Goal: Task Accomplishment & Management: Use online tool/utility

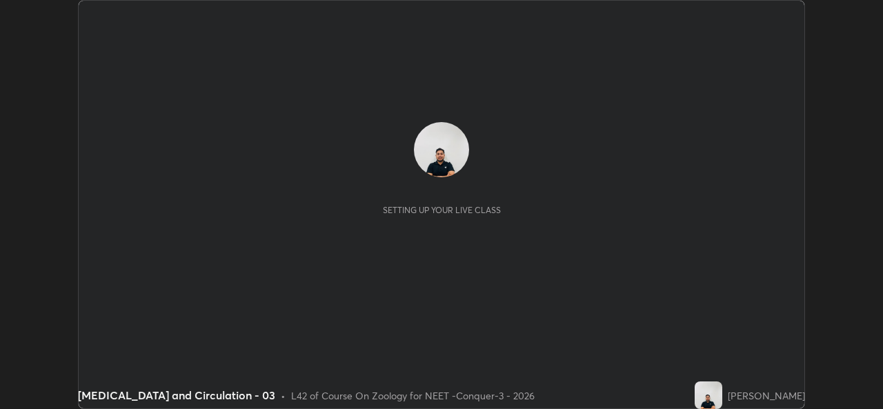
scroll to position [409, 882]
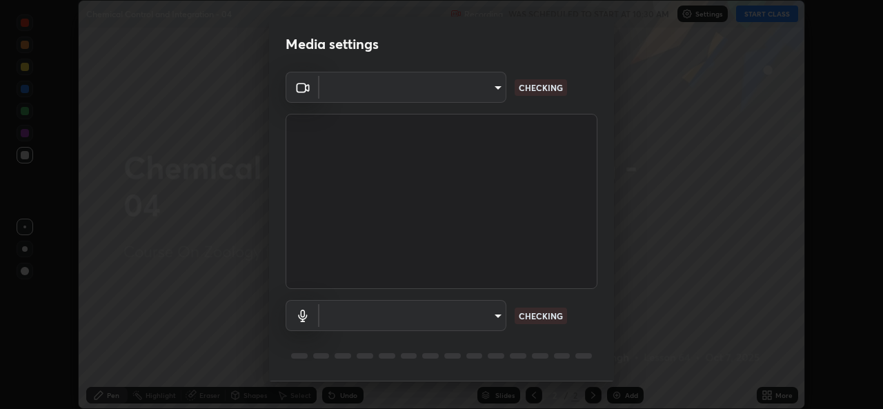
type input "1f41c6c9791060f8641ac520f6899d8620682ebda803063f8a141d25c78f08ec"
type input "f295510aab7fc519ba2ff16faa6f07a5746b517eedcb4ab4bf157618f1e6795d"
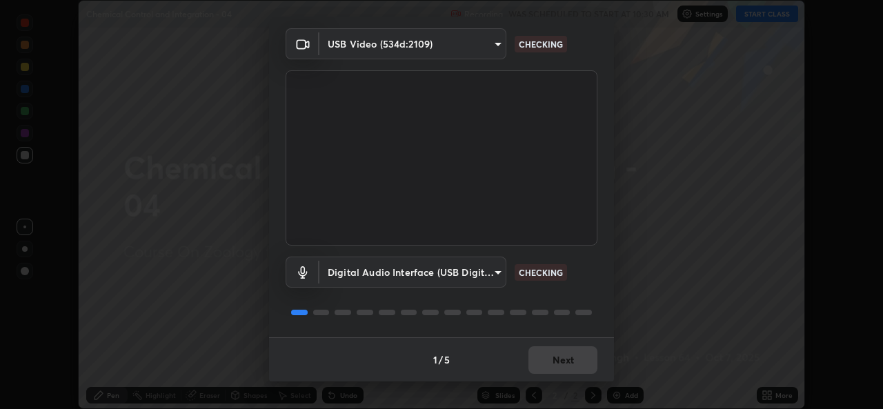
click at [567, 362] on div "1 / 5 Next" at bounding box center [441, 359] width 345 height 44
click at [559, 360] on div "1 / 5 Next" at bounding box center [441, 359] width 345 height 44
click at [561, 357] on div "1 / 5 Next" at bounding box center [441, 359] width 345 height 44
click at [562, 370] on div "1 / 5 Next" at bounding box center [441, 359] width 345 height 44
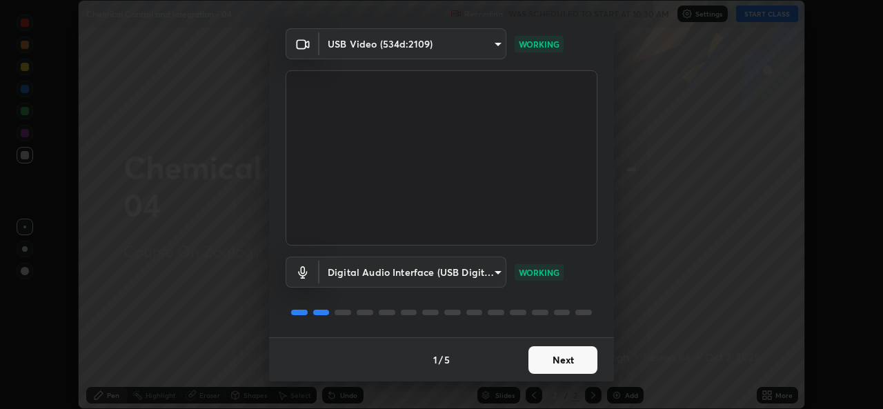
click at [566, 361] on button "Next" at bounding box center [563, 360] width 69 height 28
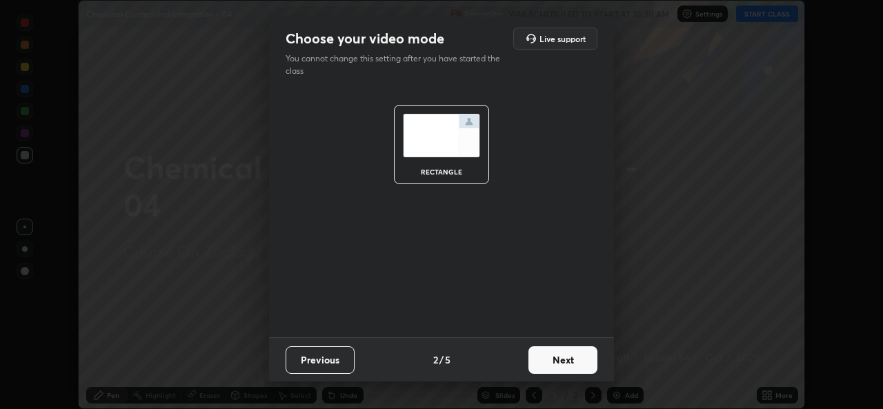
click at [566, 361] on button "Next" at bounding box center [563, 360] width 69 height 28
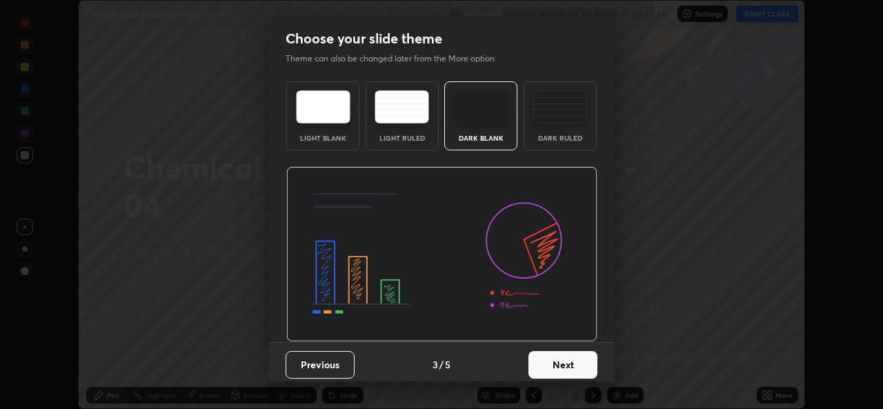
click at [573, 362] on button "Next" at bounding box center [563, 365] width 69 height 28
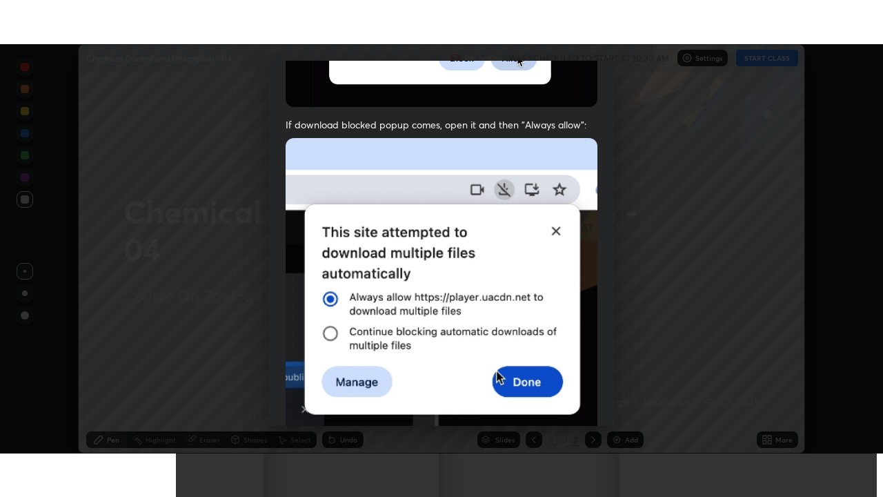
scroll to position [325, 0]
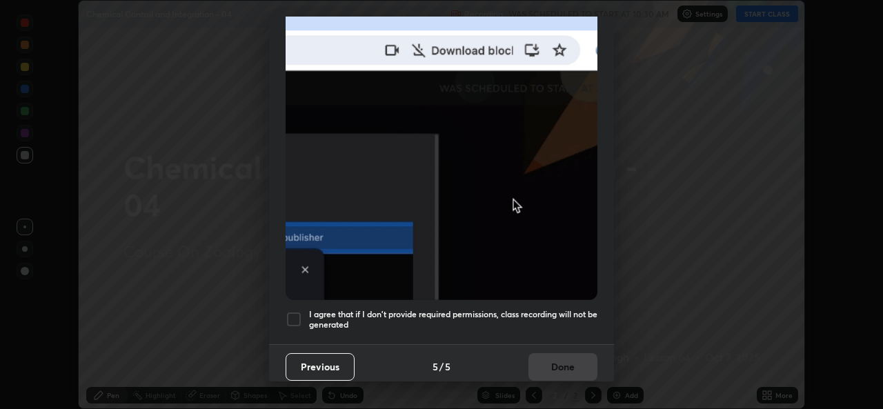
click at [293, 311] on div at bounding box center [294, 319] width 17 height 17
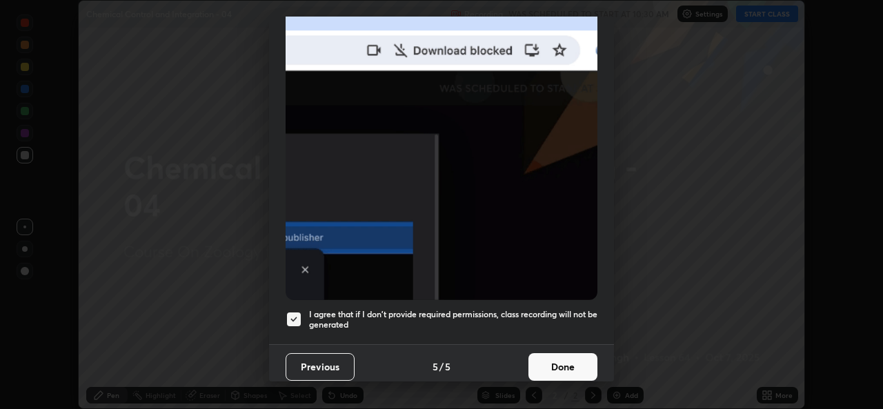
click at [553, 357] on button "Done" at bounding box center [563, 367] width 69 height 28
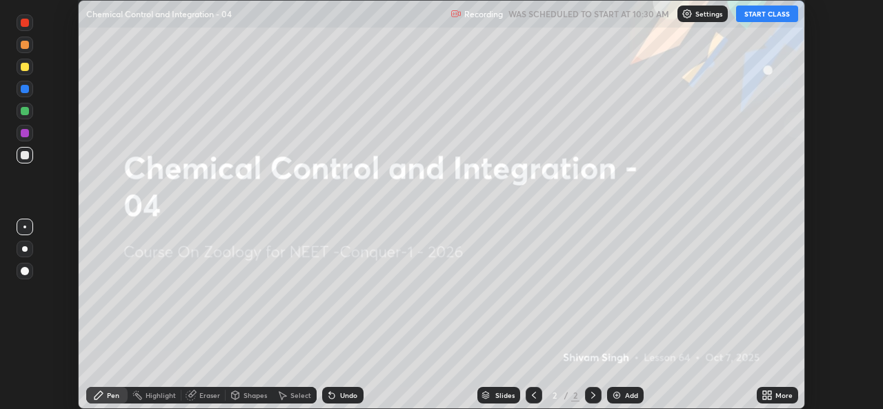
click at [763, 391] on icon at bounding box center [764, 392] width 3 height 3
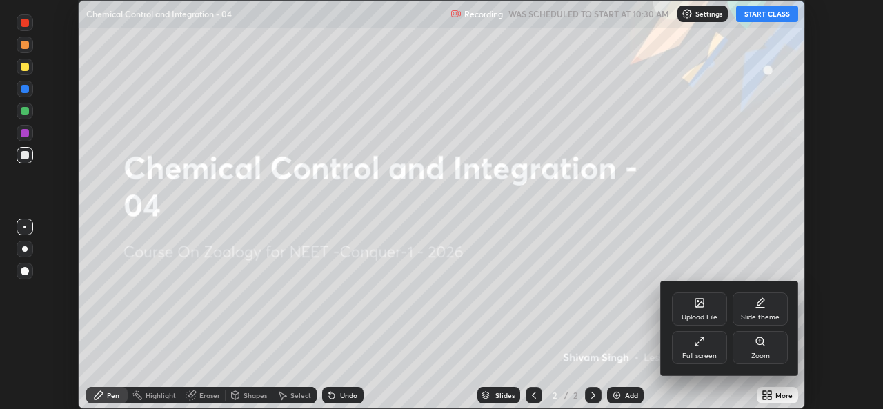
click at [694, 345] on icon at bounding box center [699, 341] width 11 height 11
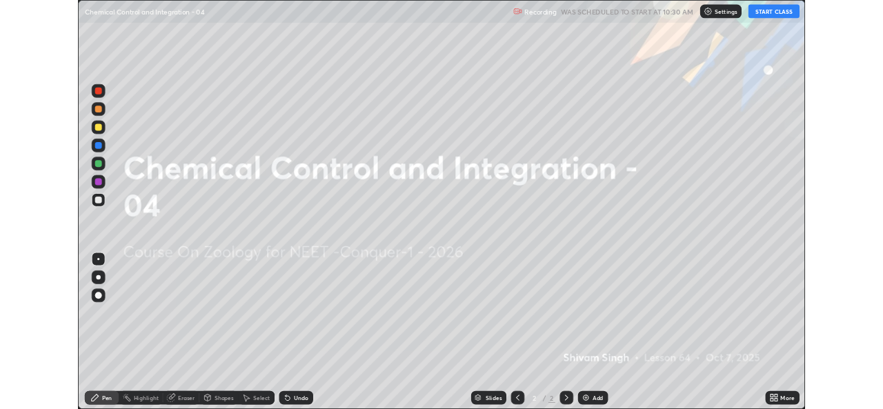
scroll to position [497, 883]
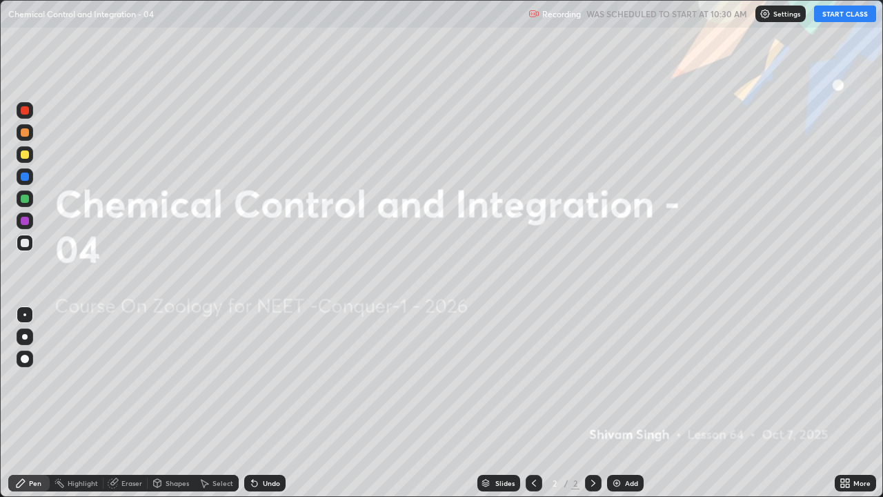
click at [845, 14] on button "START CLASS" at bounding box center [845, 14] width 62 height 17
click at [847, 408] on icon at bounding box center [847, 480] width 3 height 3
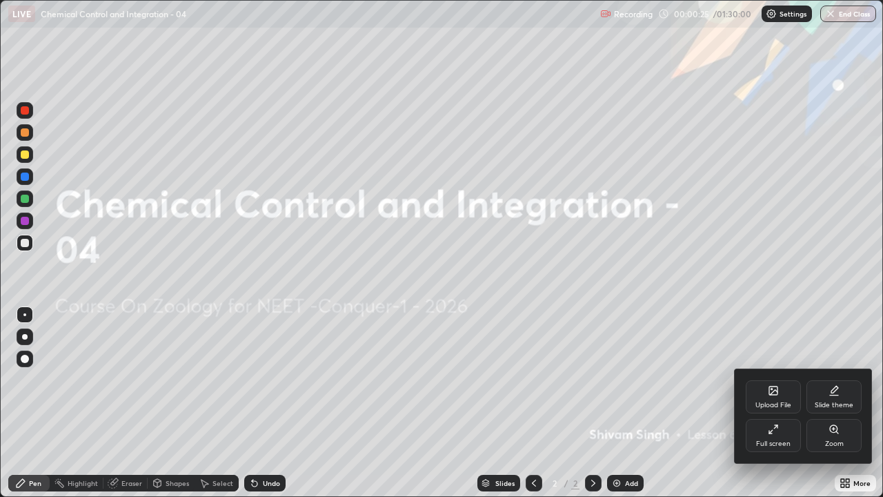
click at [777, 399] on div "Upload File" at bounding box center [773, 396] width 55 height 33
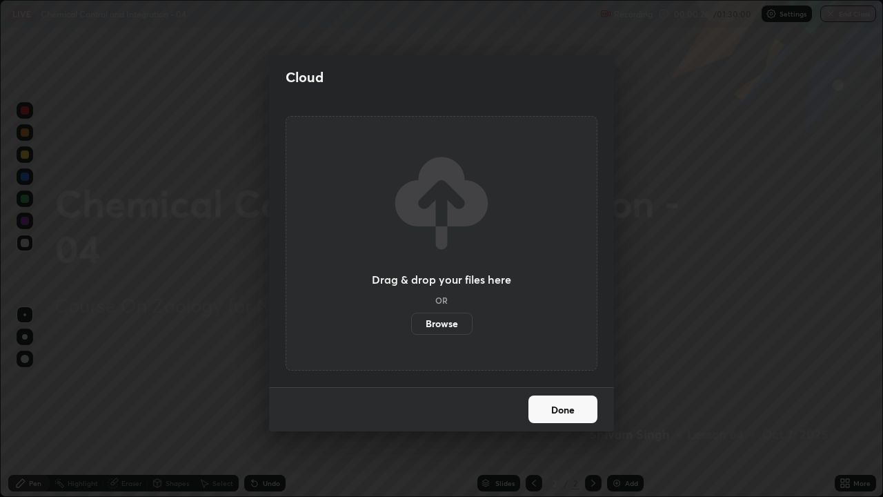
click at [455, 323] on label "Browse" at bounding box center [441, 324] width 61 height 22
click at [411, 323] on input "Browse" at bounding box center [411, 324] width 0 height 22
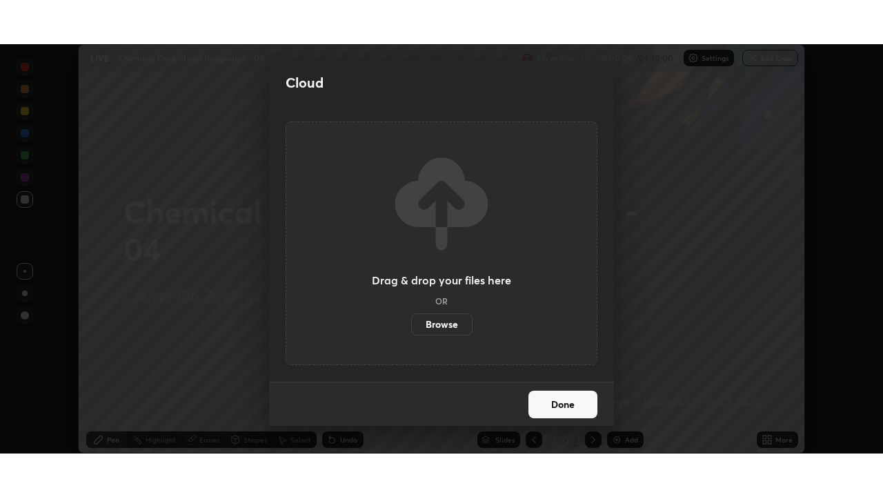
scroll to position [68586, 68112]
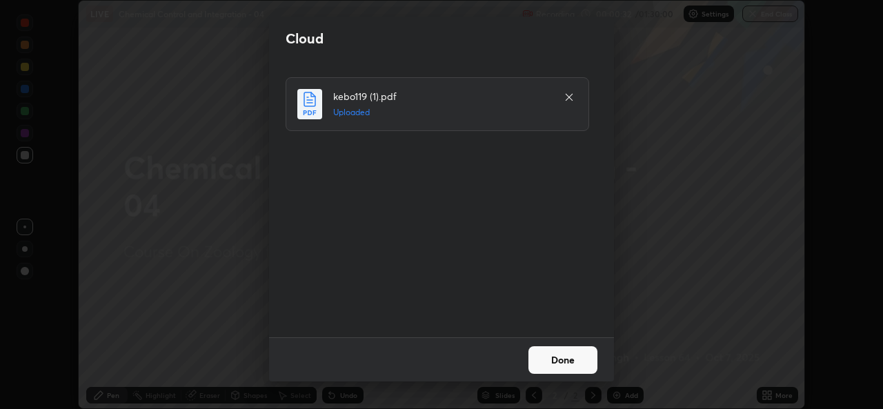
click at [564, 361] on button "Done" at bounding box center [563, 360] width 69 height 28
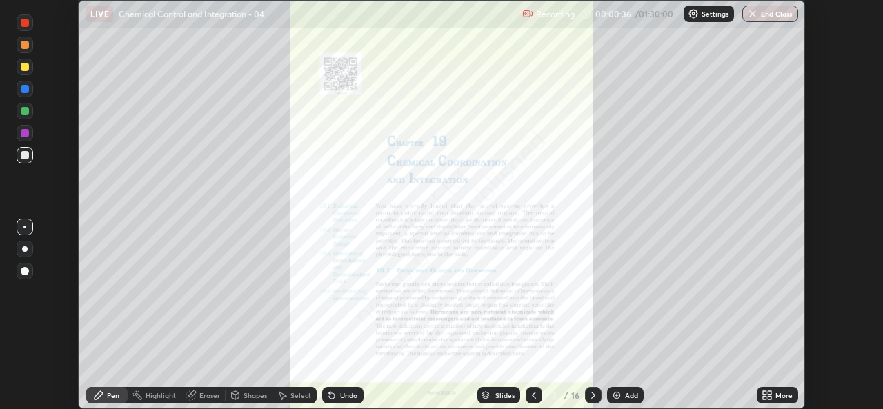
click at [764, 393] on icon at bounding box center [764, 392] width 3 height 3
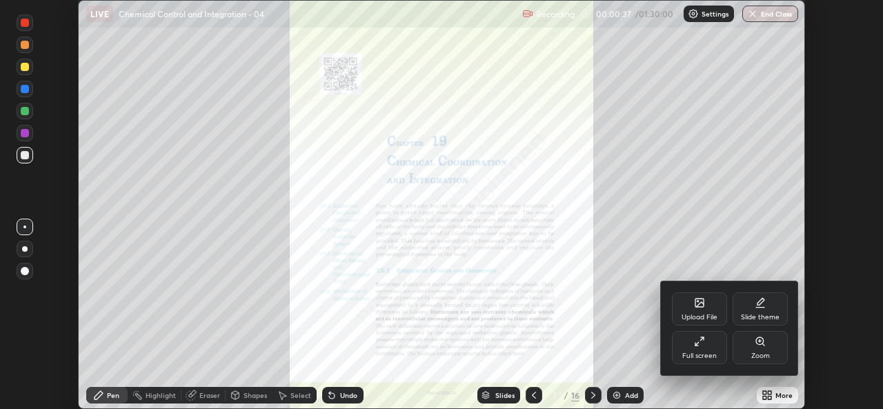
click at [700, 346] on icon at bounding box center [699, 341] width 11 height 11
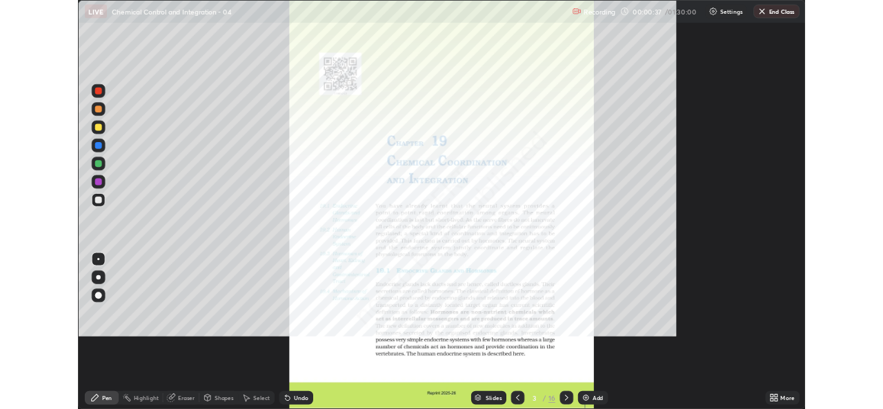
scroll to position [497, 883]
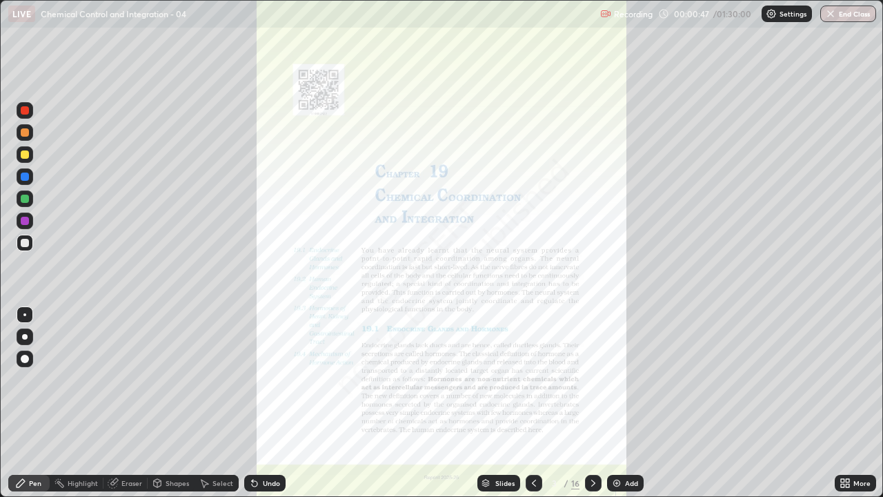
click at [595, 408] on div at bounding box center [593, 483] width 17 height 28
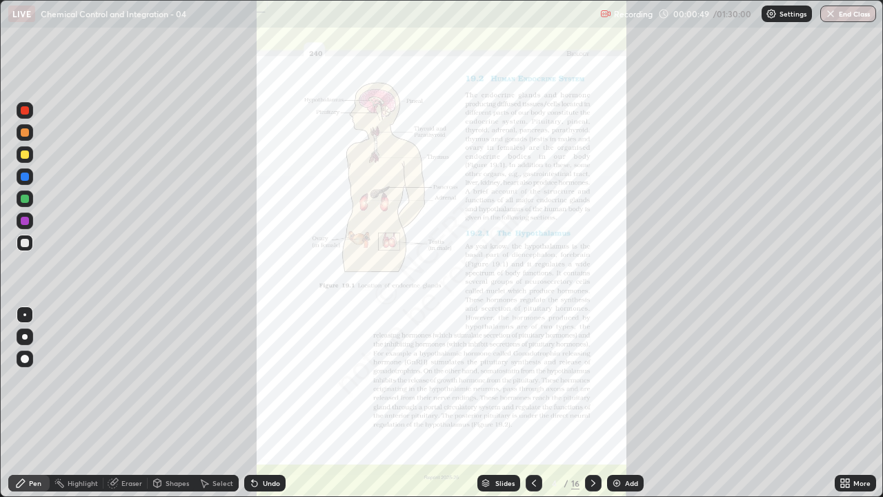
click at [599, 408] on div at bounding box center [593, 483] width 17 height 28
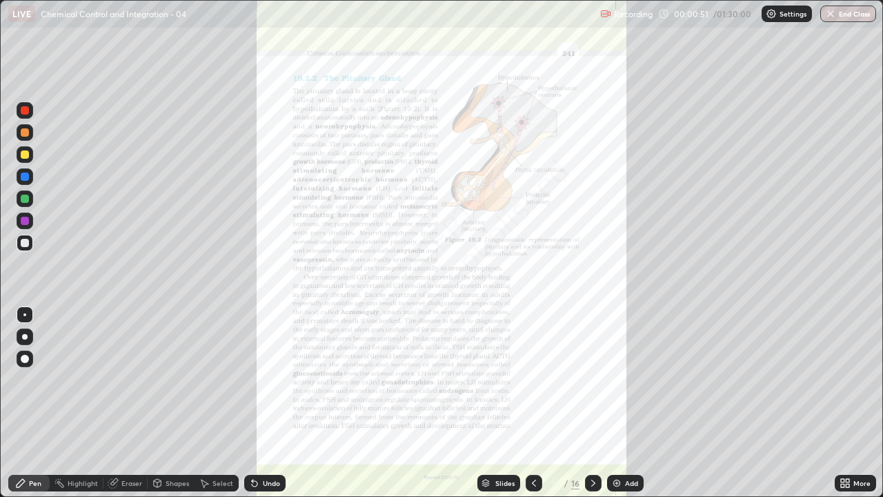
click at [592, 408] on icon at bounding box center [593, 482] width 11 height 11
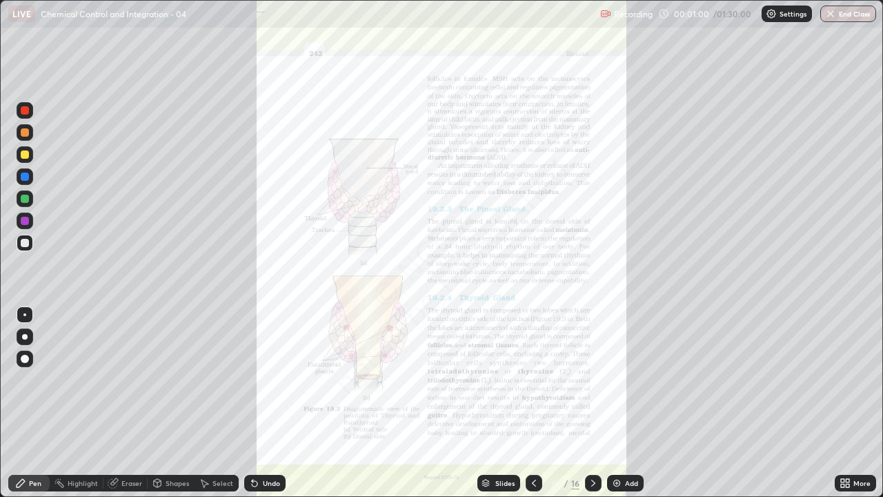
click at [594, 408] on div at bounding box center [593, 483] width 17 height 17
click at [847, 408] on icon at bounding box center [847, 485] width 3 height 3
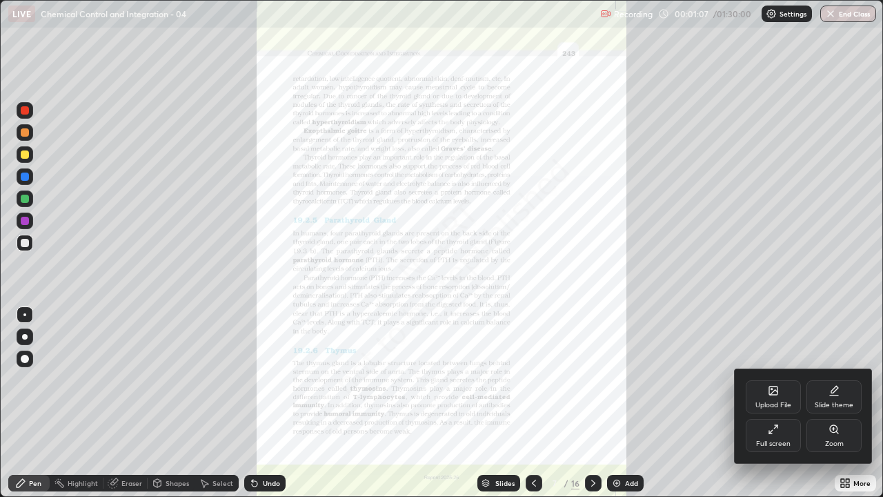
click at [829, 408] on icon at bounding box center [834, 429] width 11 height 11
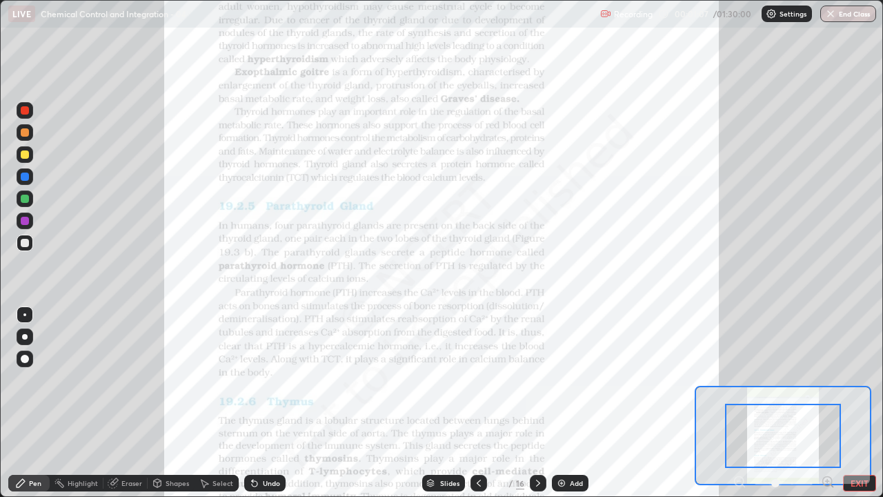
click at [827, 408] on icon at bounding box center [827, 481] width 3 height 0
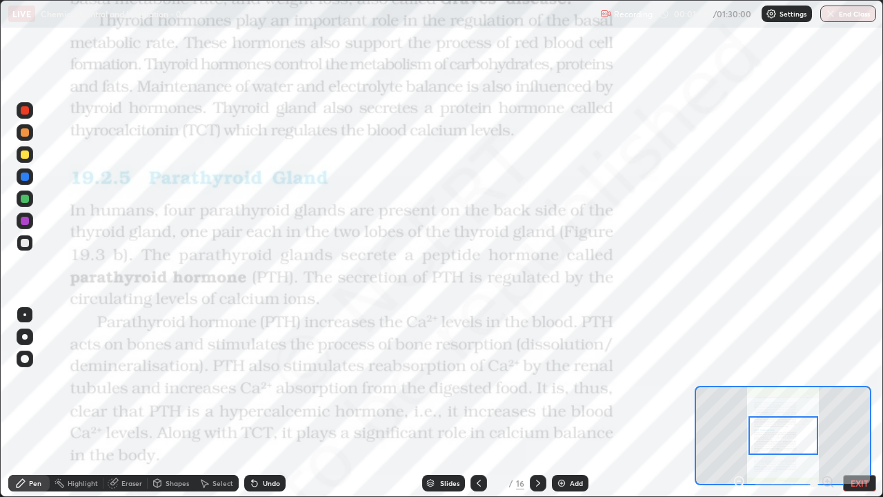
click at [827, 408] on div at bounding box center [784, 483] width 102 height 17
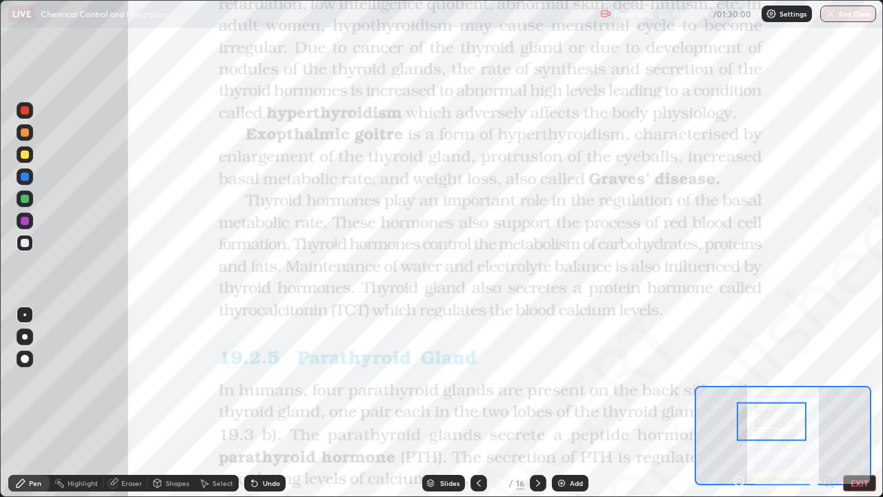
click at [23, 198] on div at bounding box center [25, 199] width 8 height 8
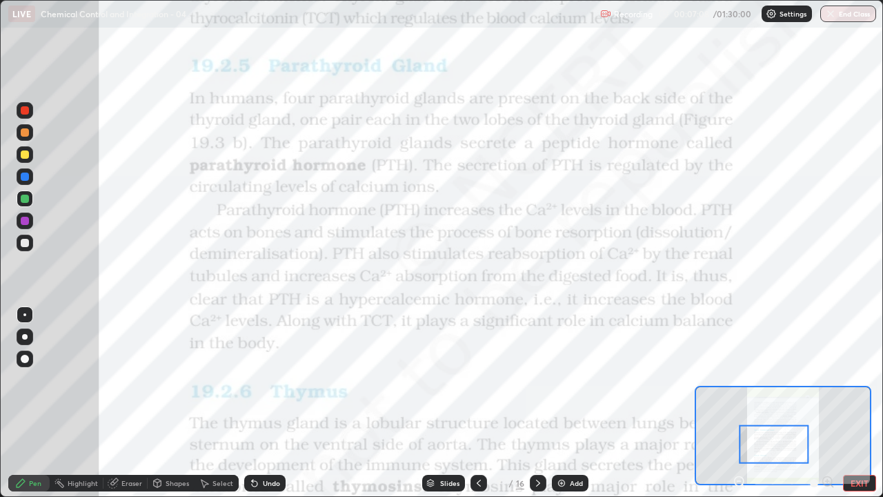
click at [25, 175] on div at bounding box center [25, 176] width 8 height 8
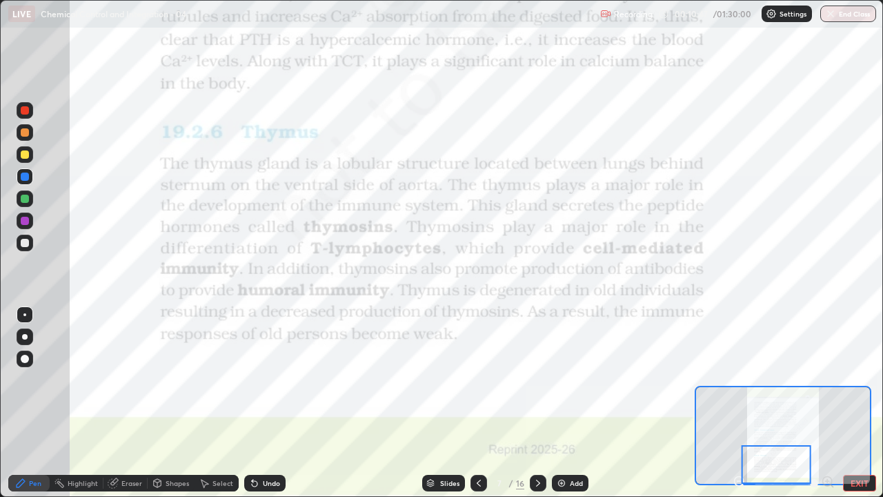
click at [26, 220] on div at bounding box center [25, 221] width 8 height 8
click at [535, 408] on icon at bounding box center [538, 482] width 11 height 11
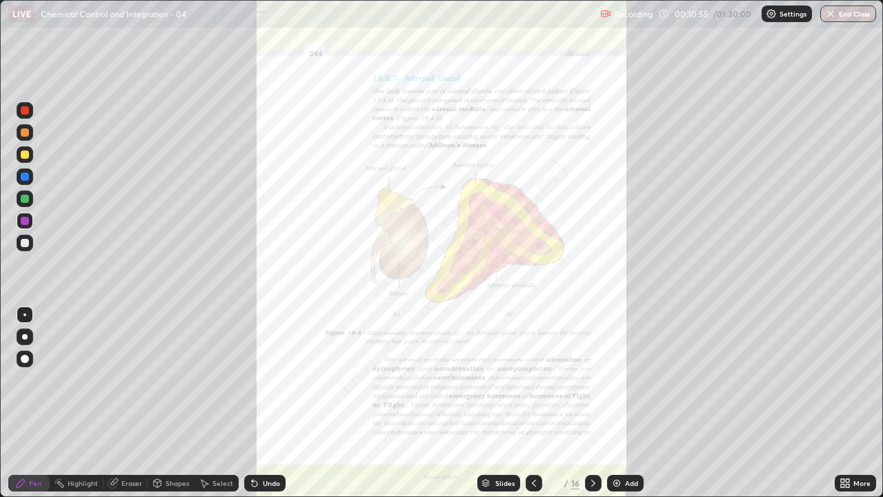
click at [533, 408] on icon at bounding box center [534, 482] width 11 height 11
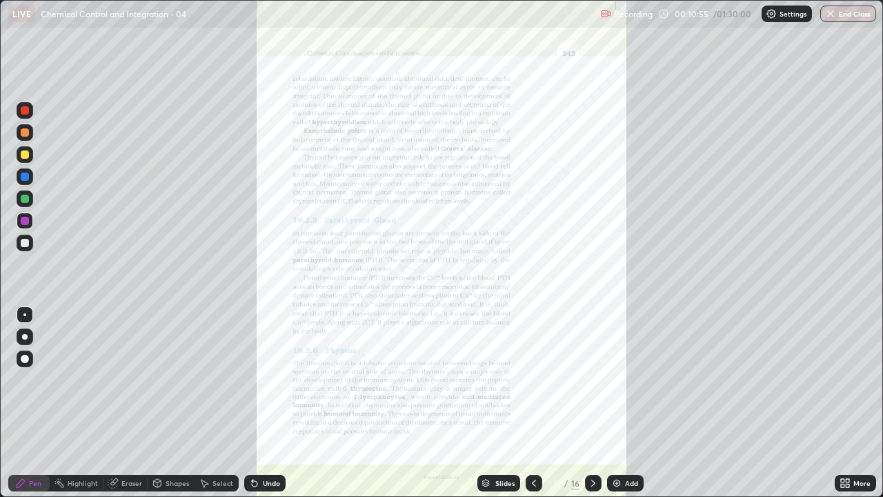
click at [615, 408] on img at bounding box center [616, 482] width 11 height 11
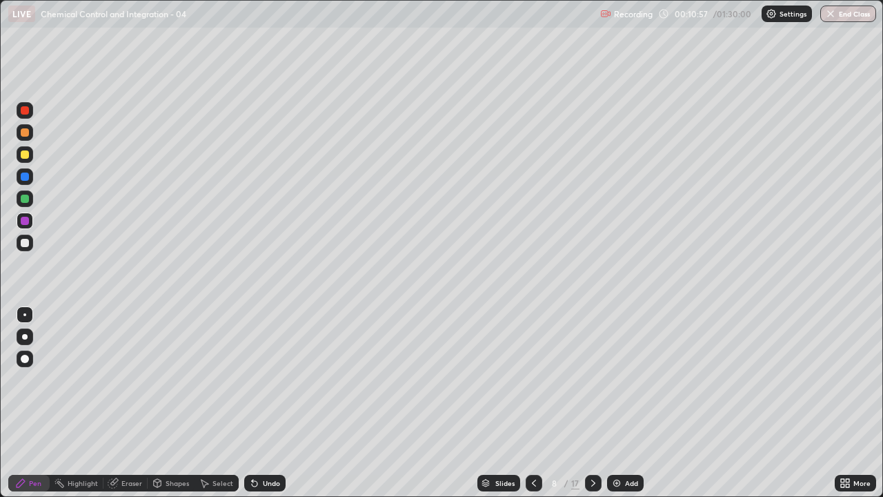
click at [24, 179] on div at bounding box center [25, 176] width 8 height 8
click at [26, 335] on div at bounding box center [25, 337] width 6 height 6
click at [25, 199] on div at bounding box center [25, 199] width 8 height 8
click at [266, 408] on div "Undo" at bounding box center [271, 483] width 17 height 7
click at [21, 246] on div at bounding box center [25, 243] width 8 height 8
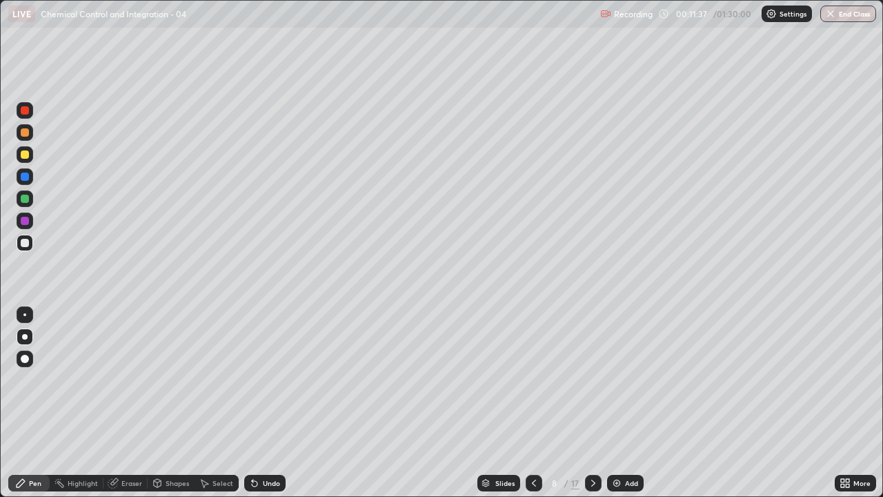
click at [27, 198] on div at bounding box center [25, 199] width 8 height 8
click at [25, 177] on div at bounding box center [25, 176] width 8 height 8
click at [268, 408] on div "Undo" at bounding box center [271, 483] width 17 height 7
click at [22, 197] on div at bounding box center [25, 199] width 8 height 8
click at [262, 408] on div "Undo" at bounding box center [264, 483] width 41 height 17
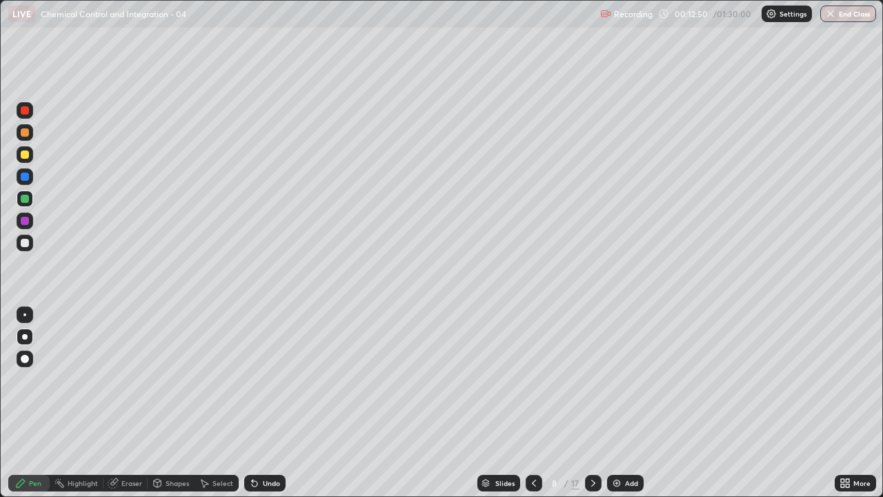
click at [267, 408] on div "Undo" at bounding box center [264, 483] width 41 height 17
click at [26, 223] on div at bounding box center [25, 221] width 8 height 8
click at [26, 221] on div at bounding box center [25, 221] width 8 height 8
click at [25, 197] on div at bounding box center [25, 199] width 8 height 8
click at [26, 246] on div at bounding box center [25, 243] width 8 height 8
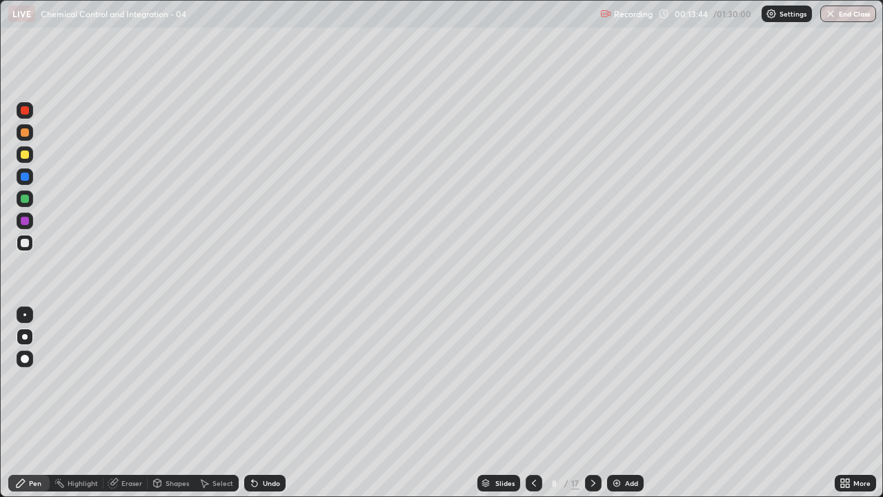
click at [253, 408] on icon at bounding box center [255, 484] width 6 height 6
click at [259, 408] on div "Undo" at bounding box center [264, 483] width 41 height 17
click at [263, 408] on div "Undo" at bounding box center [271, 483] width 17 height 7
click at [264, 408] on div "Undo" at bounding box center [264, 483] width 41 height 17
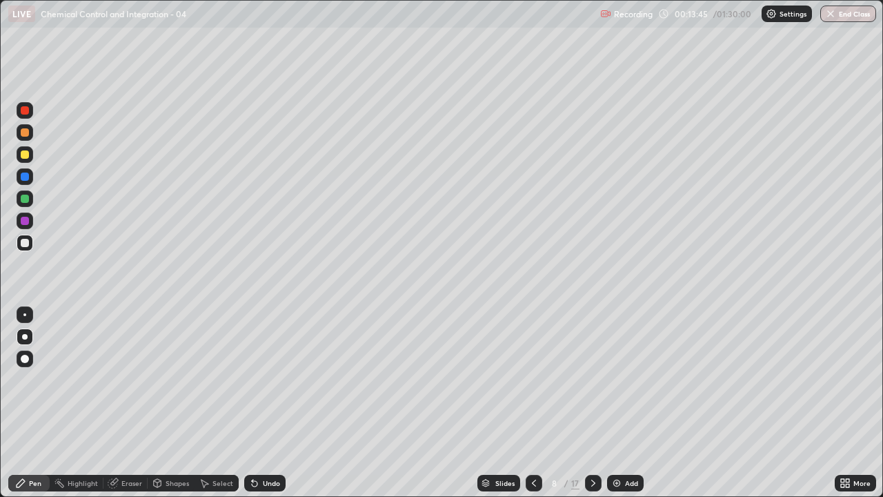
click at [264, 408] on div "Undo" at bounding box center [264, 483] width 41 height 17
click at [264, 408] on div "Undo" at bounding box center [271, 483] width 17 height 7
click at [269, 408] on div "Undo" at bounding box center [271, 483] width 17 height 7
click at [266, 408] on div "Undo" at bounding box center [271, 483] width 17 height 7
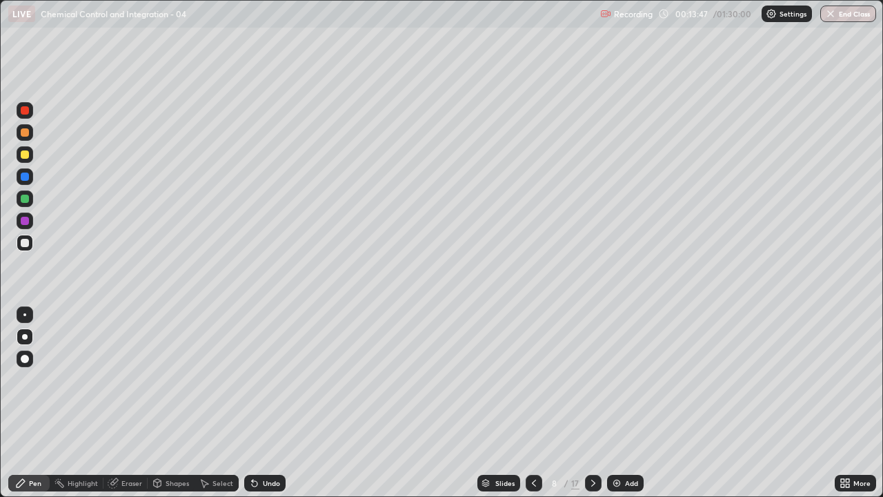
click at [266, 408] on div "Undo" at bounding box center [271, 483] width 17 height 7
click at [265, 408] on div "Undo" at bounding box center [271, 483] width 17 height 7
click at [267, 408] on div "Undo" at bounding box center [271, 483] width 17 height 7
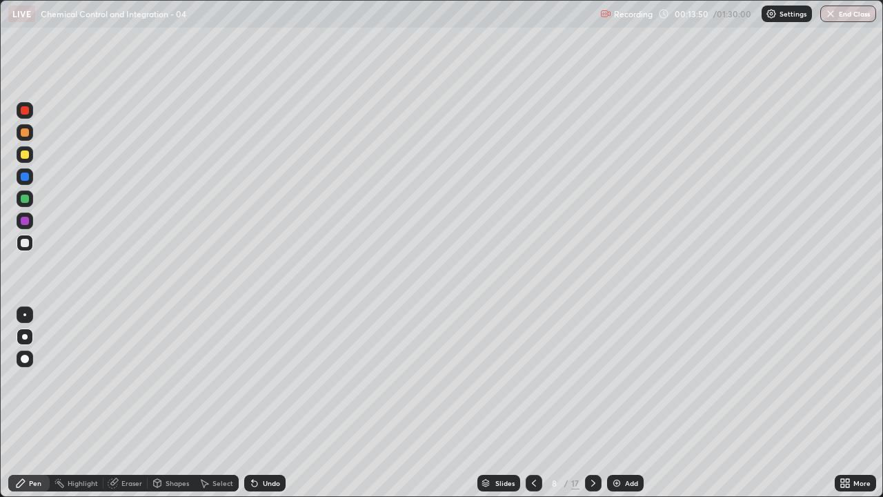
click at [30, 408] on div "Pen" at bounding box center [35, 483] width 12 height 7
click at [267, 408] on div "Undo" at bounding box center [271, 483] width 17 height 7
click at [268, 408] on div "Undo" at bounding box center [271, 483] width 17 height 7
click at [405, 408] on div "Slides 8 / 17 Add" at bounding box center [560, 483] width 549 height 28
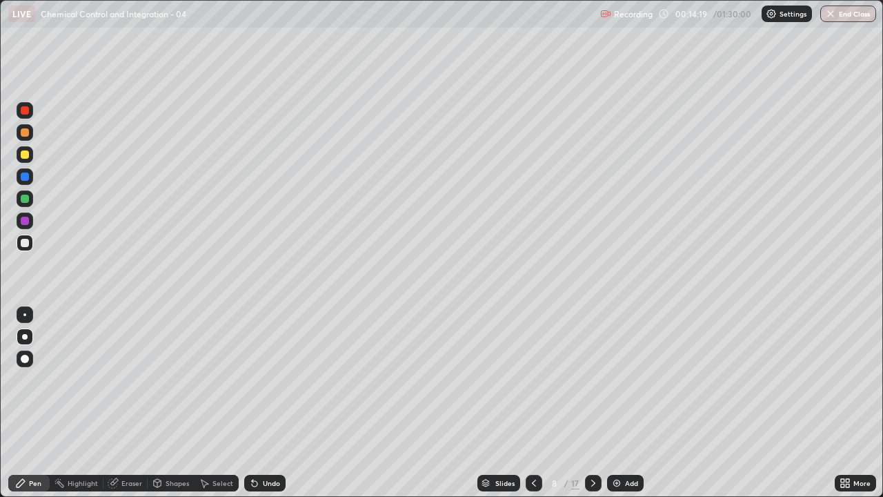
click at [126, 408] on div "Eraser" at bounding box center [131, 483] width 21 height 7
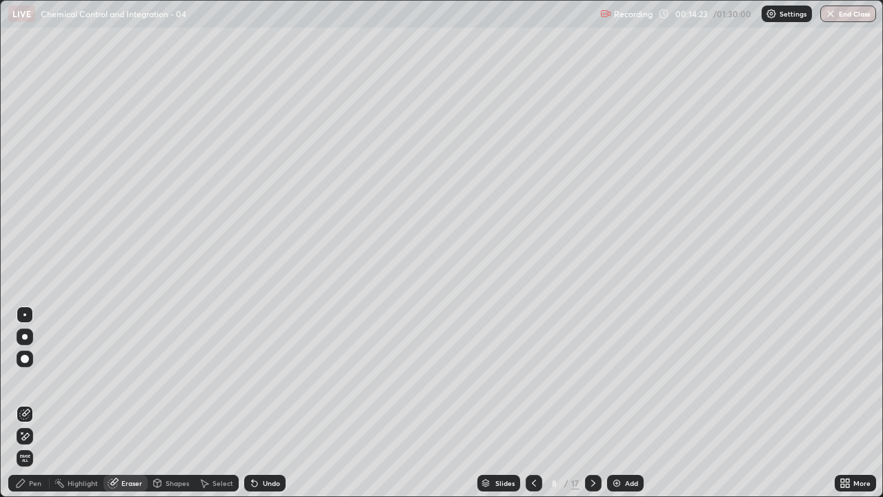
click at [32, 408] on div "Pen" at bounding box center [28, 483] width 41 height 17
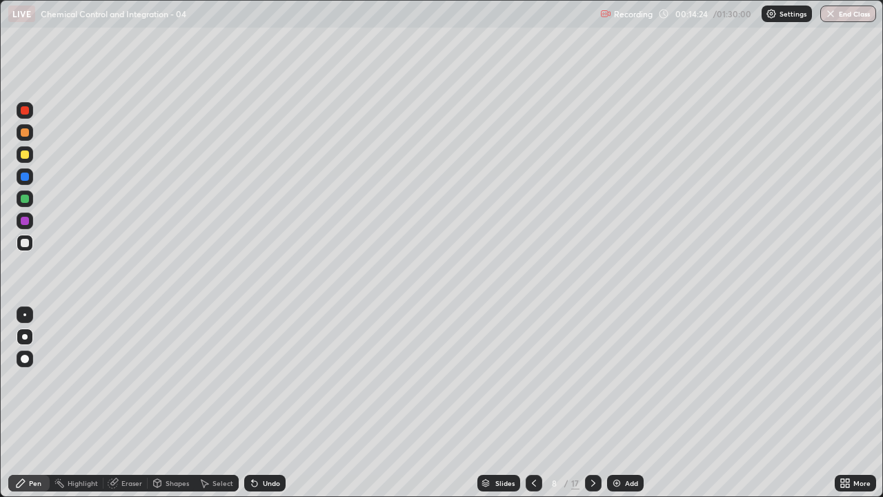
click at [22, 221] on div at bounding box center [25, 221] width 8 height 8
click at [619, 408] on img at bounding box center [616, 482] width 11 height 11
click at [23, 130] on div at bounding box center [25, 132] width 8 height 8
click at [25, 152] on div at bounding box center [25, 154] width 8 height 8
click at [25, 173] on div at bounding box center [25, 176] width 8 height 8
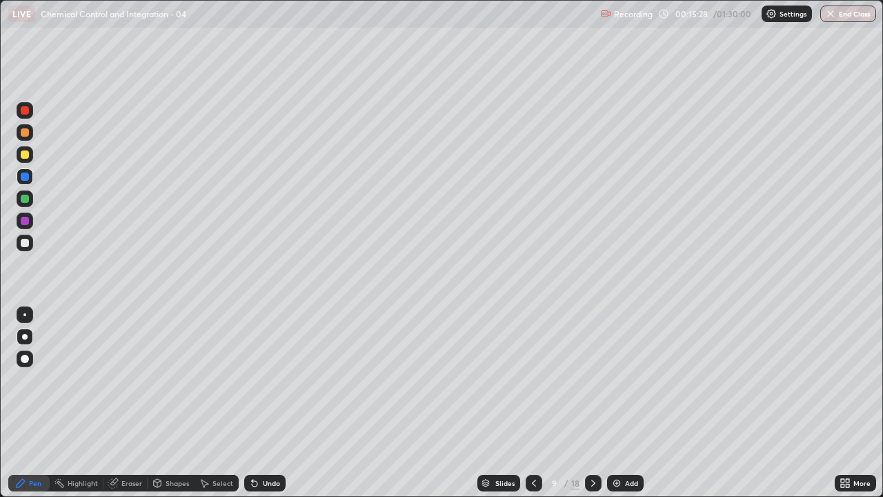
click at [19, 199] on div at bounding box center [25, 198] width 17 height 17
click at [26, 242] on div at bounding box center [25, 243] width 8 height 8
click at [23, 219] on div at bounding box center [25, 221] width 8 height 8
click at [533, 408] on icon at bounding box center [534, 482] width 11 height 11
click at [593, 408] on icon at bounding box center [593, 483] width 4 height 7
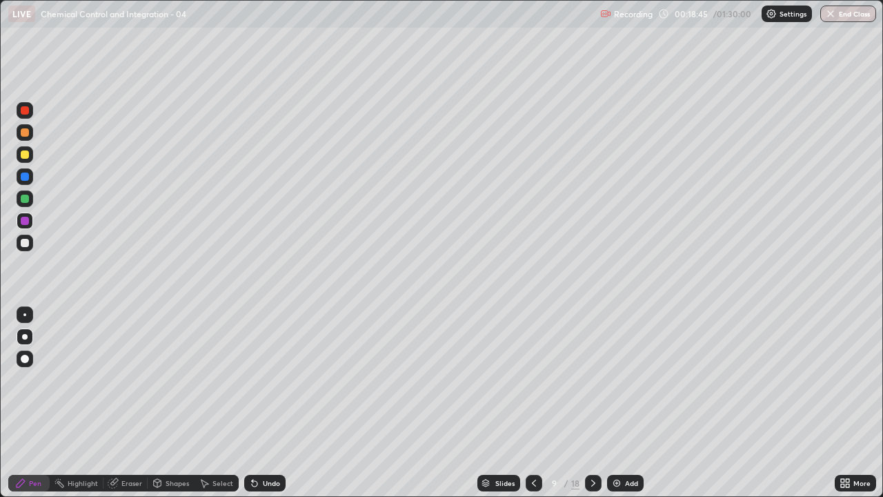
click at [531, 408] on icon at bounding box center [534, 482] width 11 height 11
click at [21, 151] on div at bounding box center [25, 154] width 8 height 8
click at [26, 201] on div at bounding box center [25, 199] width 8 height 8
click at [26, 221] on div at bounding box center [25, 221] width 8 height 8
click at [25, 200] on div at bounding box center [25, 199] width 8 height 8
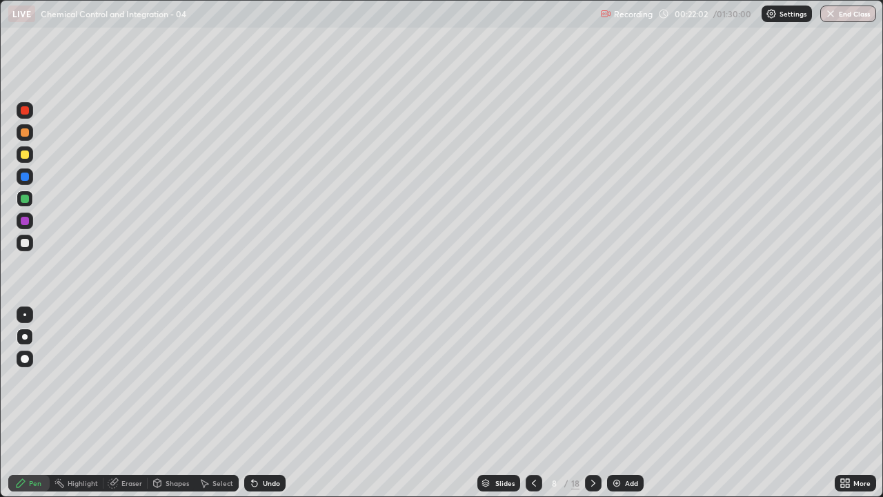
click at [23, 244] on div at bounding box center [25, 243] width 8 height 8
click at [25, 315] on div at bounding box center [24, 314] width 3 height 3
click at [593, 408] on icon at bounding box center [593, 483] width 4 height 7
click at [28, 173] on div at bounding box center [25, 176] width 8 height 8
click at [23, 201] on div at bounding box center [25, 199] width 8 height 8
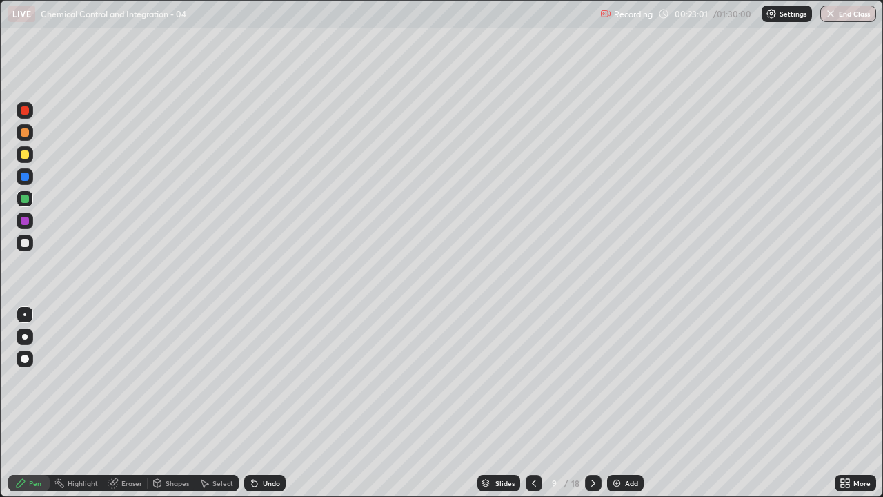
click at [25, 337] on div at bounding box center [25, 337] width 6 height 6
click at [27, 222] on div at bounding box center [25, 221] width 8 height 8
click at [28, 246] on div at bounding box center [25, 243] width 17 height 17
click at [26, 147] on div at bounding box center [25, 154] width 17 height 17
click at [28, 113] on div at bounding box center [25, 110] width 8 height 8
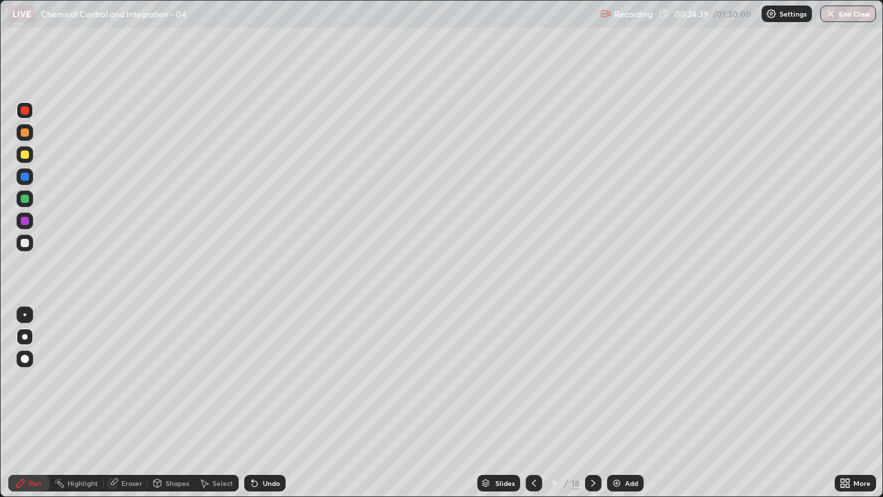
click at [26, 244] on div at bounding box center [25, 243] width 8 height 8
click at [270, 408] on div "Undo" at bounding box center [271, 483] width 17 height 7
click at [268, 408] on div "Undo" at bounding box center [271, 483] width 17 height 7
click at [27, 221] on div at bounding box center [25, 221] width 8 height 8
click at [615, 408] on img at bounding box center [616, 482] width 11 height 11
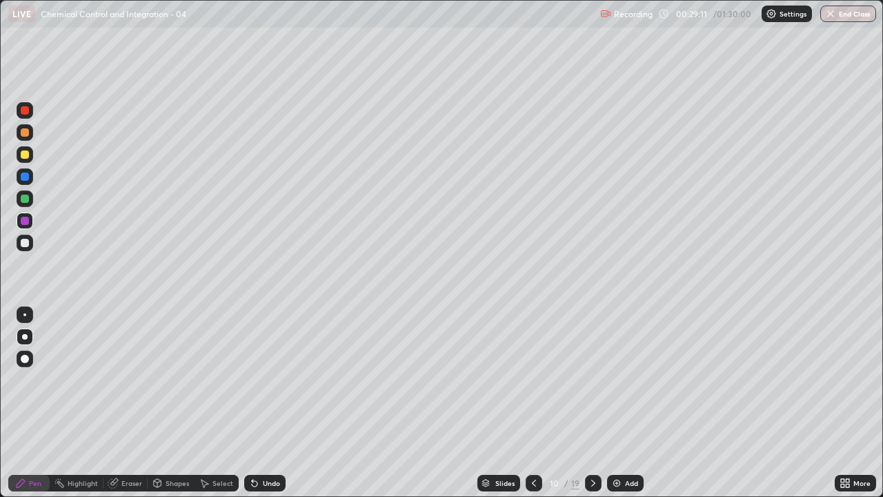
click at [25, 109] on div at bounding box center [25, 110] width 8 height 8
click at [24, 132] on div at bounding box center [25, 132] width 8 height 8
click at [26, 197] on div at bounding box center [25, 199] width 8 height 8
click at [265, 408] on div "Undo" at bounding box center [271, 483] width 17 height 7
click at [26, 244] on div at bounding box center [25, 243] width 8 height 8
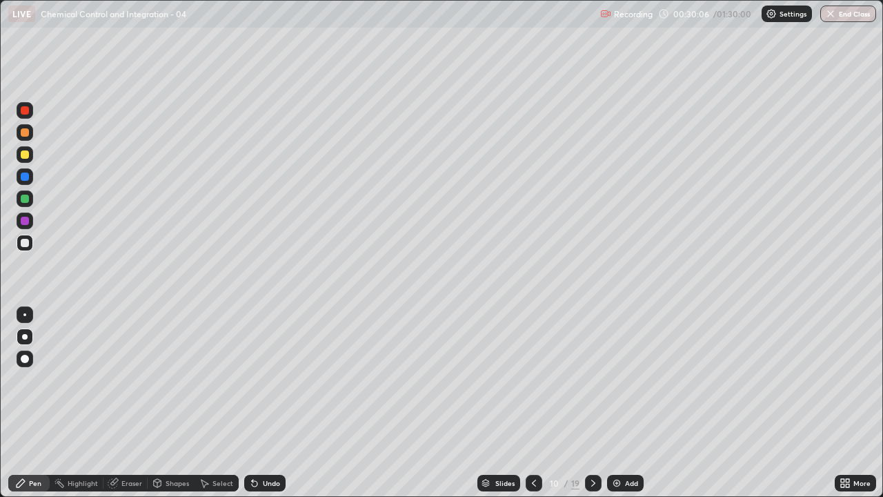
click at [24, 154] on div at bounding box center [25, 154] width 8 height 8
click at [22, 202] on div at bounding box center [25, 199] width 8 height 8
click at [23, 179] on div at bounding box center [25, 176] width 8 height 8
click at [26, 201] on div at bounding box center [25, 199] width 8 height 8
click at [264, 408] on div "Undo" at bounding box center [264, 483] width 41 height 17
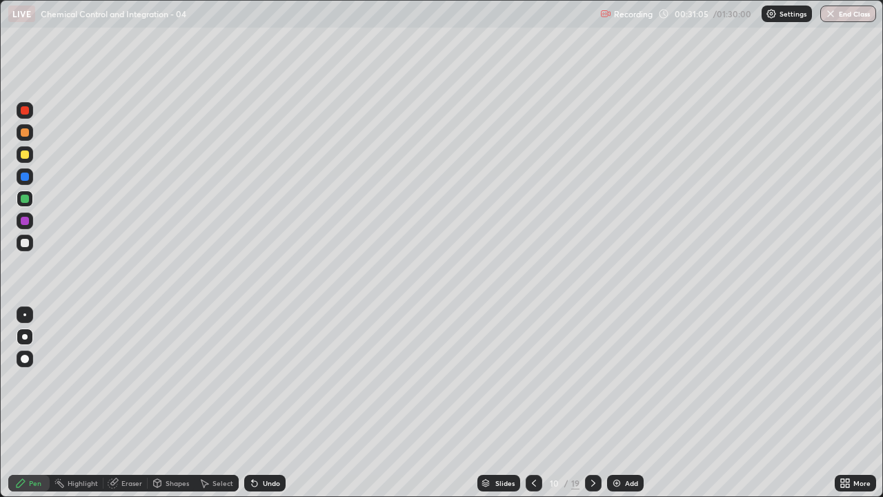
click at [268, 408] on div "Undo" at bounding box center [271, 483] width 17 height 7
click at [22, 222] on div at bounding box center [25, 221] width 8 height 8
click at [268, 408] on div "Undo" at bounding box center [271, 483] width 17 height 7
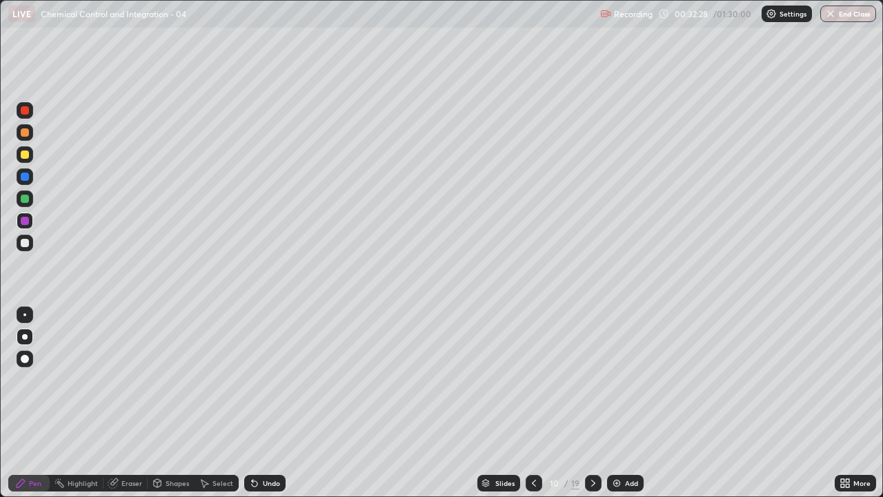
click at [270, 408] on div "Undo" at bounding box center [264, 483] width 41 height 17
click at [263, 408] on div "Undo" at bounding box center [264, 483] width 41 height 17
click at [24, 157] on div at bounding box center [25, 154] width 8 height 8
click at [26, 219] on div at bounding box center [25, 221] width 8 height 8
click at [25, 199] on div at bounding box center [25, 199] width 8 height 8
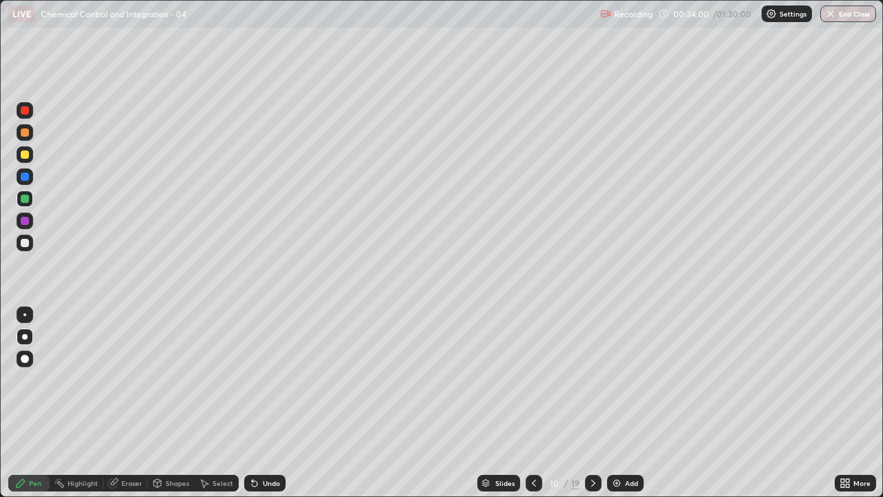
click at [26, 221] on div at bounding box center [25, 221] width 8 height 8
click at [615, 408] on img at bounding box center [616, 482] width 11 height 11
click at [26, 132] on div at bounding box center [25, 132] width 8 height 8
click at [28, 219] on div at bounding box center [25, 221] width 8 height 8
click at [23, 155] on div at bounding box center [25, 154] width 8 height 8
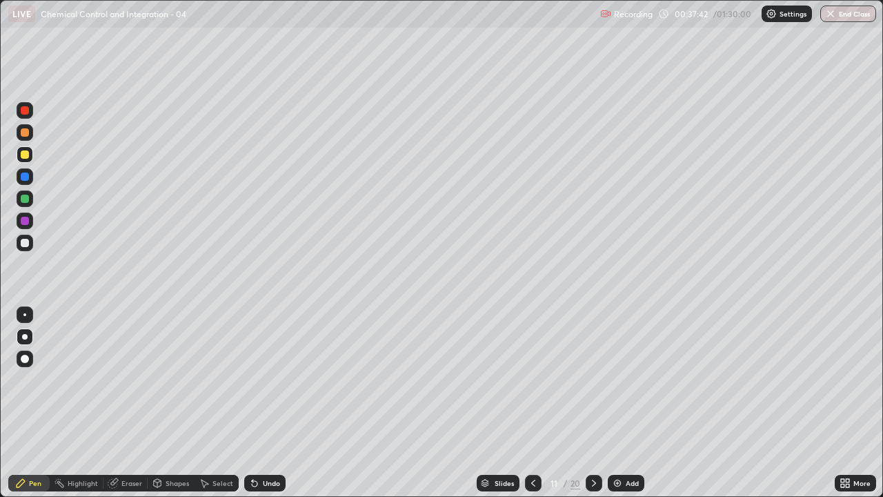
click at [24, 176] on div at bounding box center [25, 176] width 8 height 8
click at [28, 237] on div at bounding box center [25, 243] width 17 height 17
click at [26, 198] on div at bounding box center [25, 199] width 8 height 8
click at [28, 245] on div at bounding box center [25, 243] width 8 height 8
click at [23, 222] on div at bounding box center [25, 221] width 8 height 8
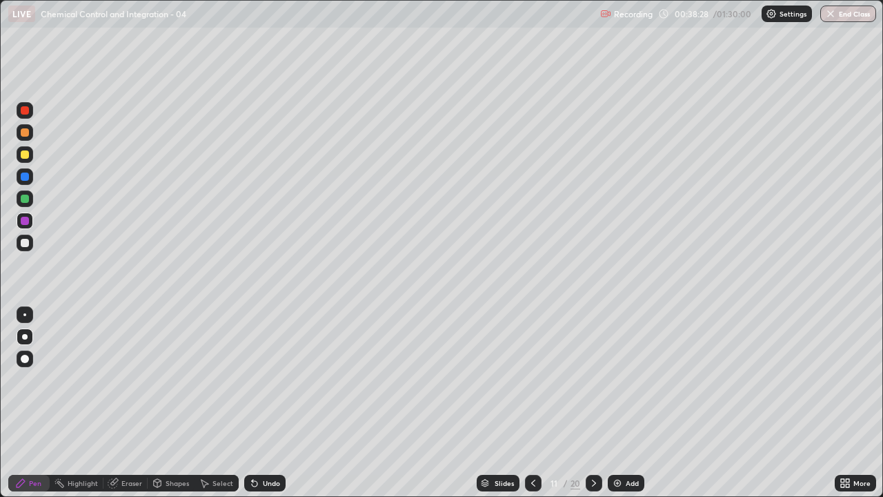
click at [265, 408] on div "Undo" at bounding box center [271, 483] width 17 height 7
click at [263, 408] on div "Undo" at bounding box center [271, 483] width 17 height 7
click at [266, 408] on div "Undo" at bounding box center [264, 483] width 41 height 17
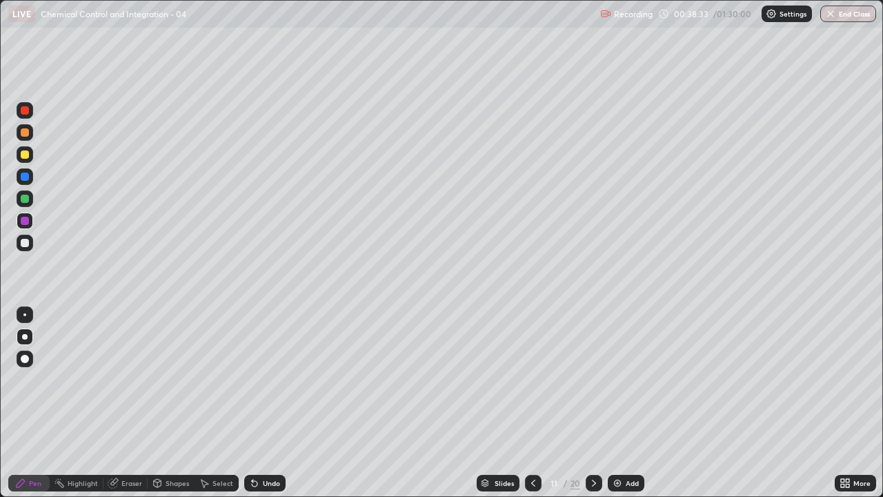
click at [266, 408] on div "Undo" at bounding box center [264, 483] width 41 height 17
click at [26, 151] on div at bounding box center [25, 154] width 8 height 8
click at [245, 408] on div "Undo" at bounding box center [262, 483] width 47 height 28
click at [24, 244] on div at bounding box center [25, 243] width 8 height 8
click at [615, 408] on img at bounding box center [617, 482] width 11 height 11
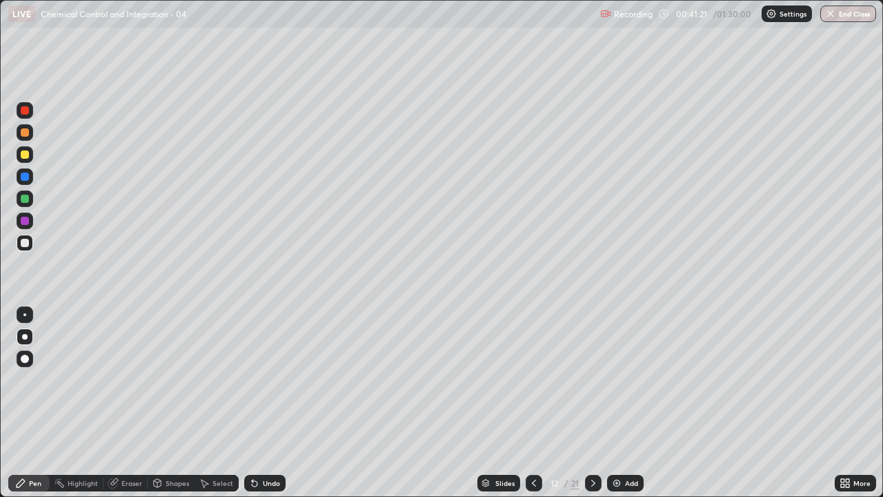
click at [535, 408] on icon at bounding box center [534, 482] width 11 height 11
click at [614, 408] on img at bounding box center [616, 482] width 11 height 11
click at [26, 157] on div at bounding box center [25, 154] width 8 height 8
click at [26, 175] on div at bounding box center [25, 176] width 8 height 8
click at [261, 408] on div "Undo" at bounding box center [264, 483] width 41 height 17
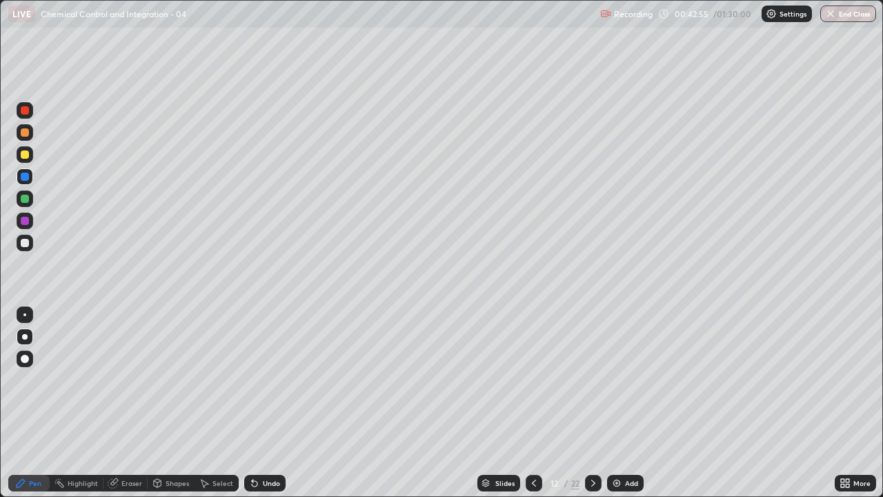
click at [23, 221] on div at bounding box center [25, 221] width 8 height 8
click at [26, 197] on div at bounding box center [25, 199] width 8 height 8
click at [26, 199] on div at bounding box center [25, 199] width 8 height 8
click at [28, 245] on div at bounding box center [25, 243] width 8 height 8
click at [23, 199] on div at bounding box center [25, 199] width 8 height 8
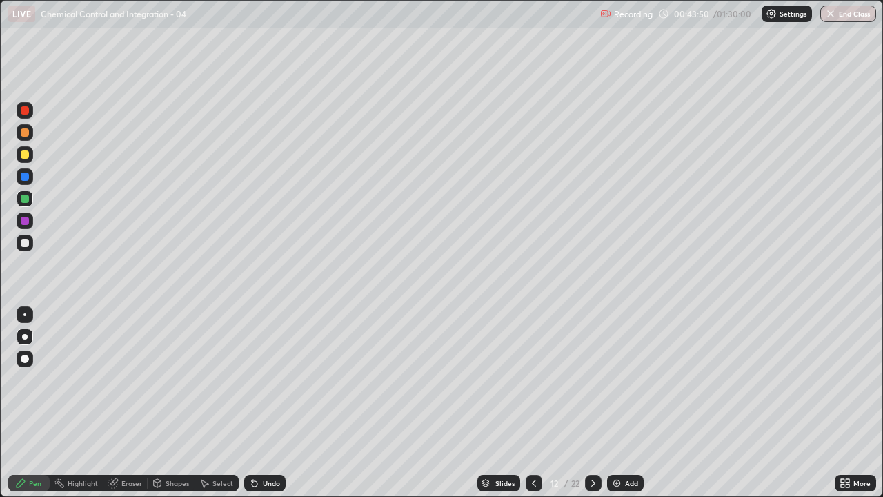
click at [23, 243] on div at bounding box center [25, 243] width 8 height 8
click at [533, 408] on icon at bounding box center [534, 482] width 11 height 11
click at [532, 408] on icon at bounding box center [534, 482] width 11 height 11
click at [593, 408] on icon at bounding box center [593, 482] width 11 height 11
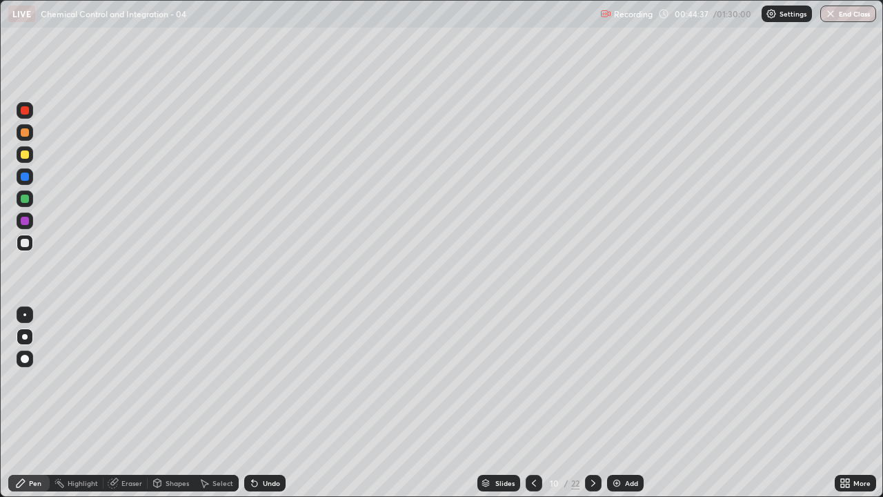
click at [533, 408] on icon at bounding box center [534, 483] width 4 height 7
click at [593, 408] on icon at bounding box center [593, 482] width 11 height 11
click at [593, 408] on icon at bounding box center [593, 483] width 4 height 7
click at [592, 408] on icon at bounding box center [593, 482] width 11 height 11
click at [26, 197] on div at bounding box center [25, 199] width 8 height 8
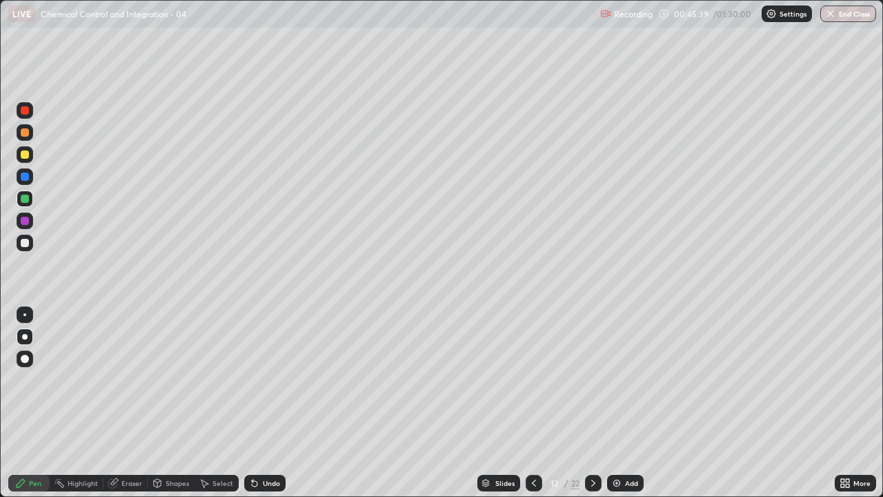
click at [26, 176] on div at bounding box center [25, 176] width 8 height 8
click at [26, 241] on div at bounding box center [25, 243] width 8 height 8
click at [267, 408] on div "Undo" at bounding box center [264, 483] width 41 height 17
click at [273, 408] on div "Undo" at bounding box center [264, 483] width 41 height 17
click at [270, 408] on div "Undo" at bounding box center [264, 483] width 41 height 17
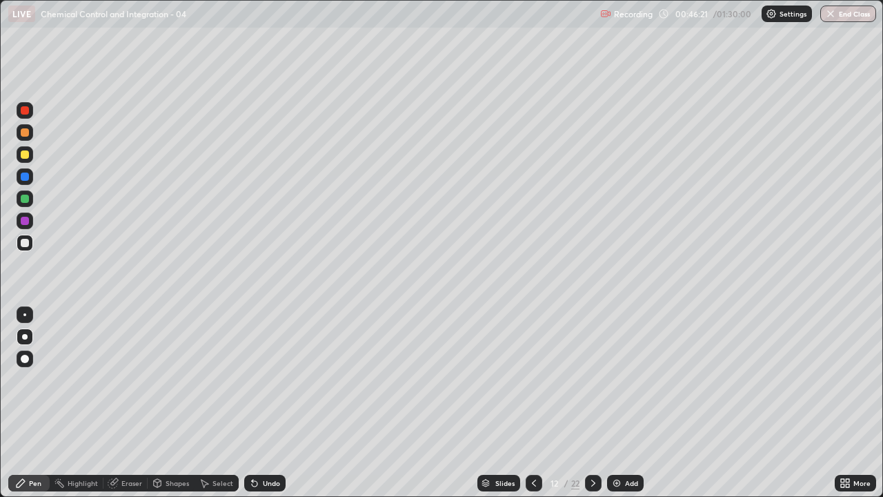
click at [268, 408] on div "Undo" at bounding box center [264, 483] width 41 height 17
click at [266, 408] on div "Undo" at bounding box center [271, 483] width 17 height 7
click at [269, 408] on div "Undo" at bounding box center [271, 483] width 17 height 7
click at [23, 198] on div at bounding box center [25, 199] width 8 height 8
click at [26, 244] on div at bounding box center [25, 243] width 8 height 8
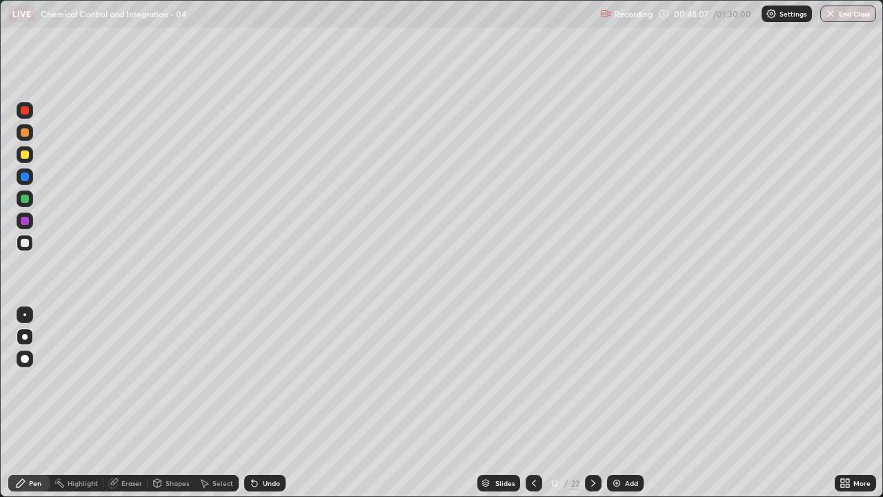
click at [23, 132] on div at bounding box center [25, 132] width 8 height 8
click at [23, 242] on div at bounding box center [25, 243] width 8 height 8
click at [540, 408] on div at bounding box center [534, 483] width 17 height 28
click at [532, 408] on icon at bounding box center [534, 483] width 4 height 7
click at [591, 408] on icon at bounding box center [593, 483] width 4 height 7
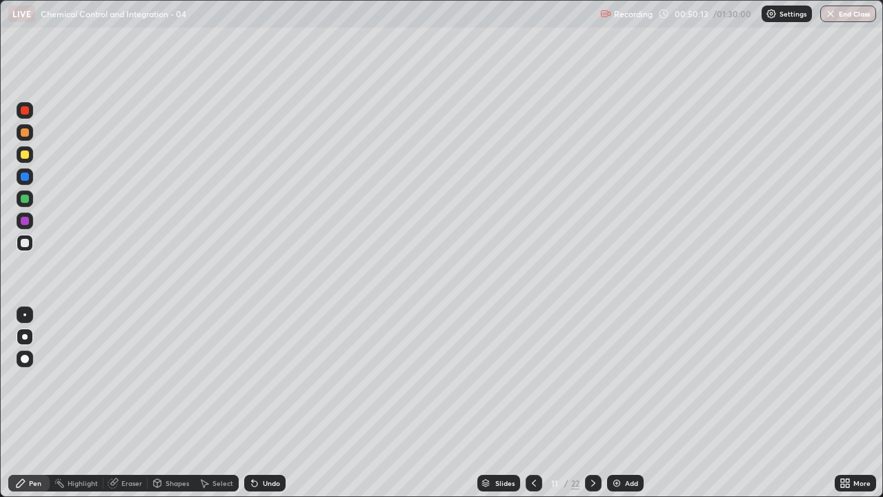
click at [594, 408] on icon at bounding box center [593, 482] width 11 height 11
click at [25, 200] on div at bounding box center [25, 199] width 8 height 8
click at [27, 226] on div at bounding box center [25, 221] width 17 height 17
click at [613, 408] on img at bounding box center [616, 482] width 11 height 11
click at [25, 176] on div at bounding box center [25, 176] width 8 height 8
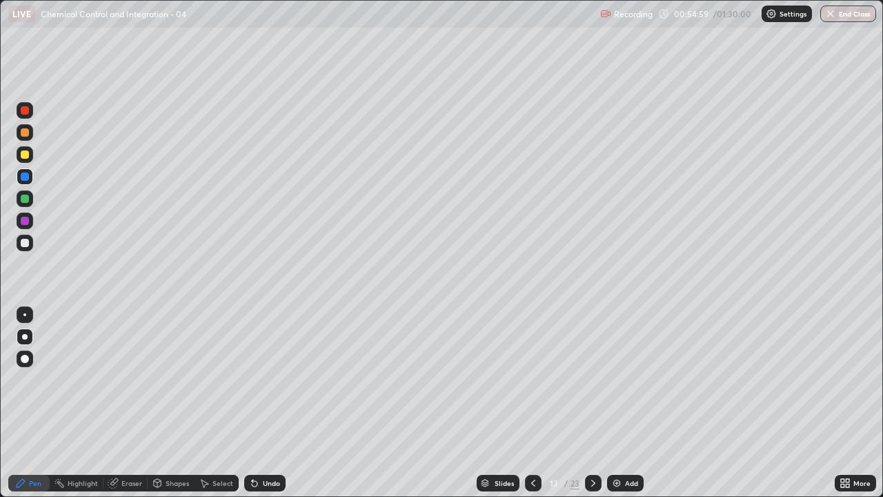
click at [27, 130] on div at bounding box center [25, 132] width 8 height 8
click at [25, 173] on div at bounding box center [25, 176] width 8 height 8
click at [26, 199] on div at bounding box center [25, 199] width 8 height 8
click at [253, 408] on icon at bounding box center [255, 484] width 6 height 6
click at [258, 408] on div "Undo" at bounding box center [264, 483] width 41 height 17
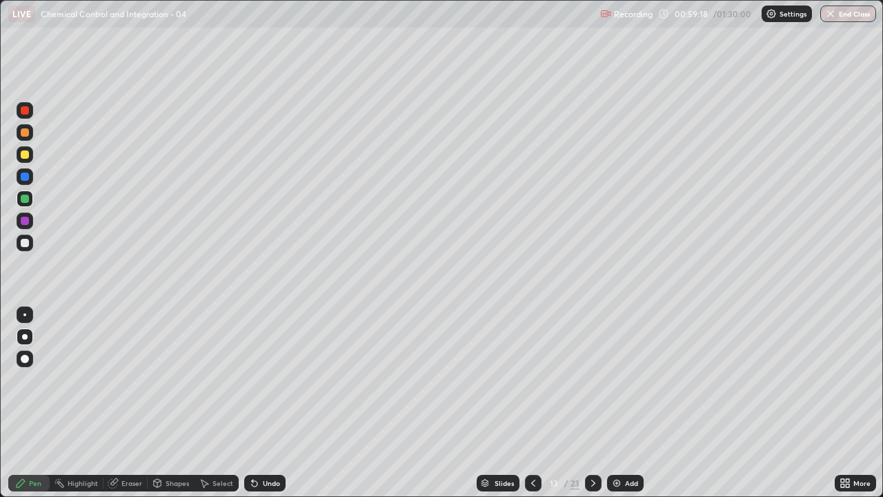
click at [25, 243] on div at bounding box center [25, 243] width 8 height 8
click at [593, 408] on icon at bounding box center [593, 483] width 4 height 7
click at [22, 197] on div at bounding box center [25, 199] width 8 height 8
click at [26, 152] on div at bounding box center [25, 154] width 8 height 8
click at [263, 408] on div "Undo" at bounding box center [271, 483] width 17 height 7
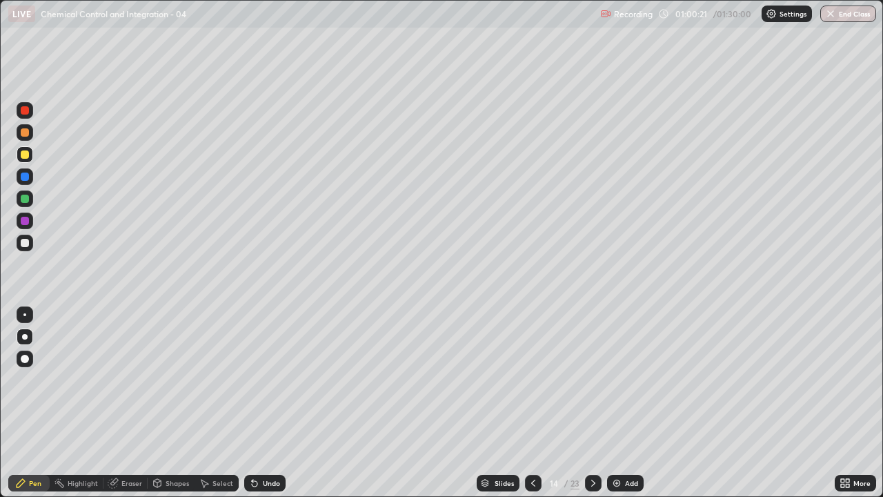
click at [26, 199] on div at bounding box center [25, 199] width 8 height 8
click at [27, 235] on div at bounding box center [25, 243] width 17 height 17
click at [26, 154] on div at bounding box center [25, 154] width 8 height 8
click at [23, 219] on div at bounding box center [25, 221] width 8 height 8
click at [270, 408] on div "Undo" at bounding box center [264, 483] width 41 height 17
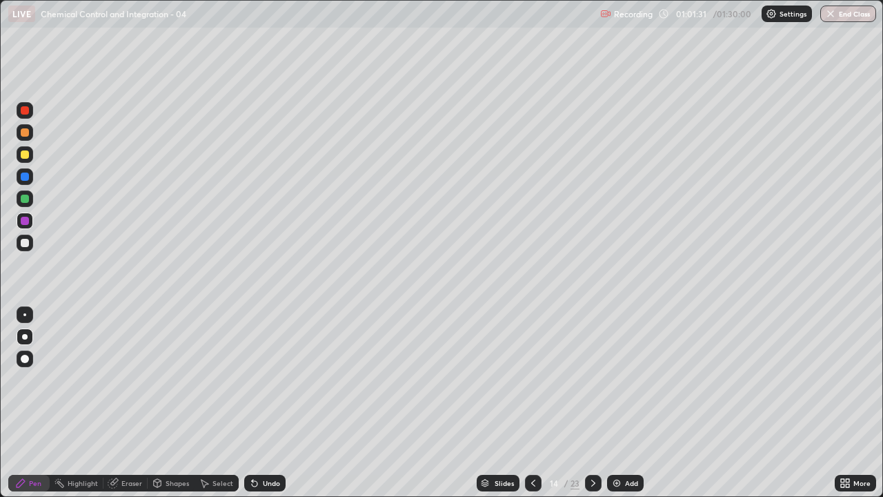
click at [26, 178] on div at bounding box center [25, 176] width 8 height 8
click at [23, 154] on div at bounding box center [25, 154] width 8 height 8
click at [26, 243] on div at bounding box center [25, 243] width 8 height 8
click at [263, 408] on div "Undo" at bounding box center [271, 483] width 17 height 7
click at [266, 408] on div "Undo" at bounding box center [271, 483] width 17 height 7
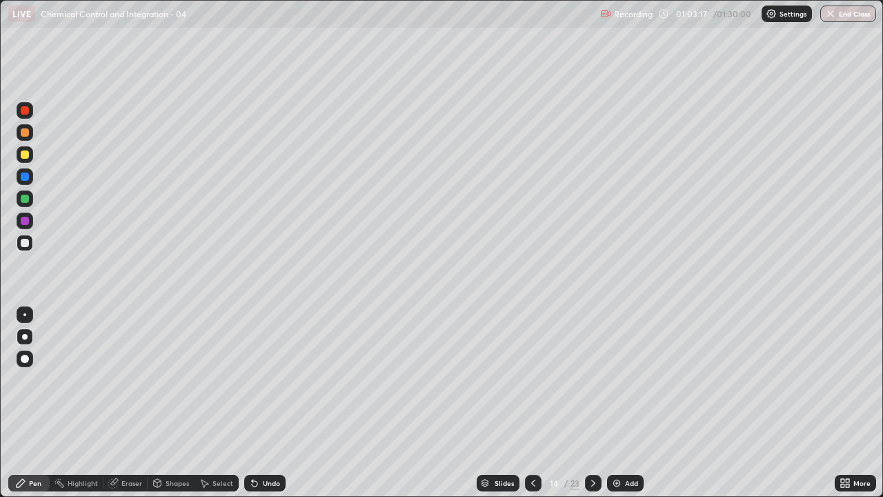
click at [268, 408] on div "Undo" at bounding box center [271, 483] width 17 height 7
click at [26, 241] on div at bounding box center [25, 243] width 8 height 8
click at [613, 408] on img at bounding box center [616, 482] width 11 height 11
click at [23, 246] on div at bounding box center [25, 243] width 8 height 8
click at [27, 152] on div at bounding box center [25, 154] width 8 height 8
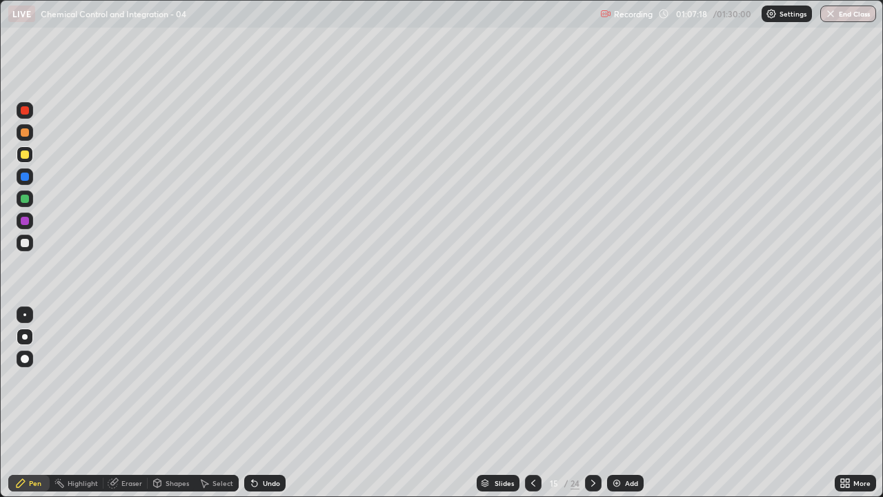
click at [27, 176] on div at bounding box center [25, 176] width 8 height 8
click at [270, 408] on div "Undo" at bounding box center [264, 483] width 41 height 17
click at [266, 408] on div "Undo" at bounding box center [271, 483] width 17 height 7
click at [264, 408] on div "Undo" at bounding box center [264, 483] width 41 height 17
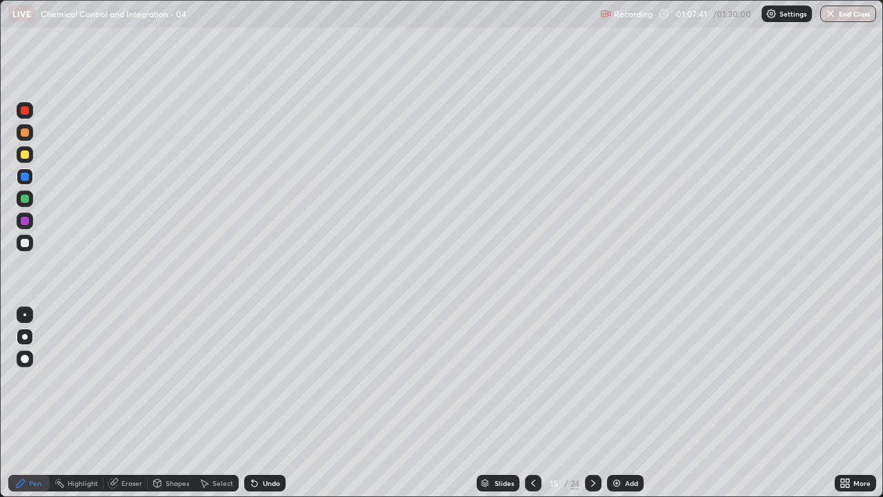
click at [27, 219] on div at bounding box center [25, 221] width 8 height 8
click at [26, 244] on div at bounding box center [25, 243] width 8 height 8
click at [264, 408] on div "Undo" at bounding box center [264, 483] width 41 height 17
click at [263, 408] on div "Undo" at bounding box center [271, 483] width 17 height 7
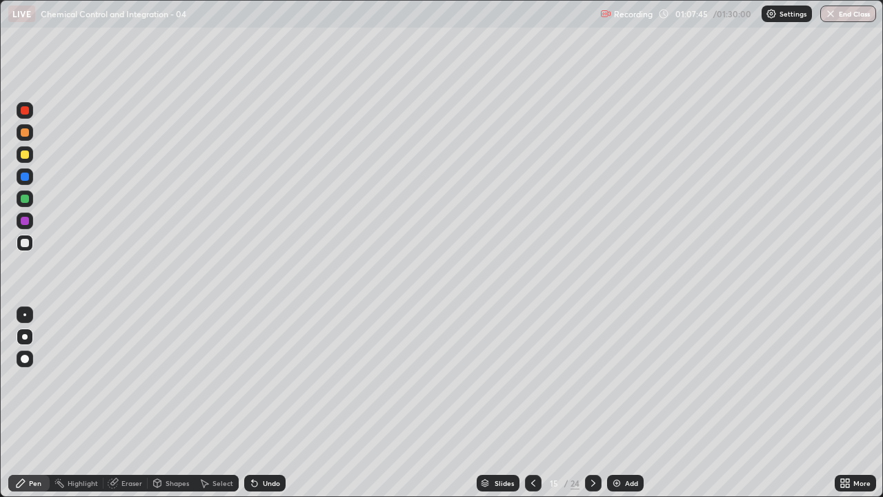
click at [260, 408] on div "Undo" at bounding box center [264, 483] width 41 height 17
click at [265, 408] on div "Undo" at bounding box center [271, 483] width 17 height 7
click at [24, 200] on div at bounding box center [25, 199] width 8 height 8
click at [24, 243] on div at bounding box center [25, 243] width 8 height 8
click at [25, 221] on div at bounding box center [25, 221] width 8 height 8
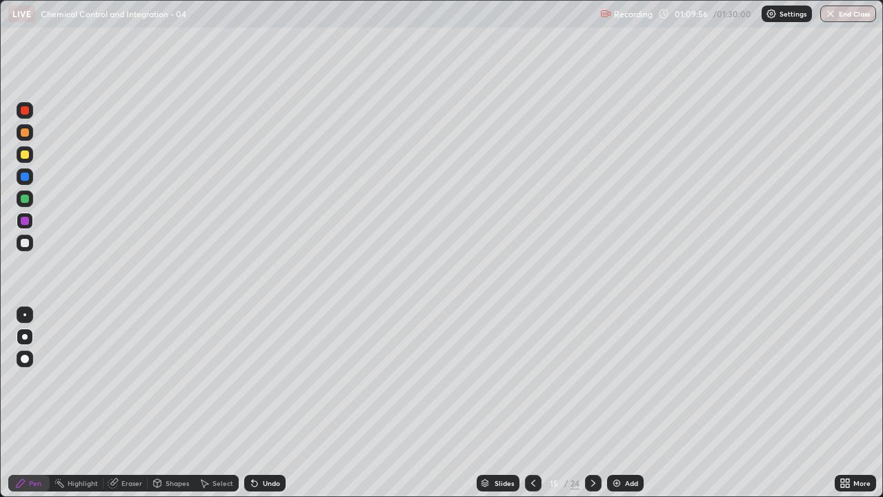
click at [28, 242] on div at bounding box center [25, 243] width 8 height 8
click at [28, 243] on div at bounding box center [25, 243] width 8 height 8
click at [26, 220] on div at bounding box center [25, 221] width 8 height 8
click at [126, 408] on div "Eraser" at bounding box center [131, 483] width 21 height 7
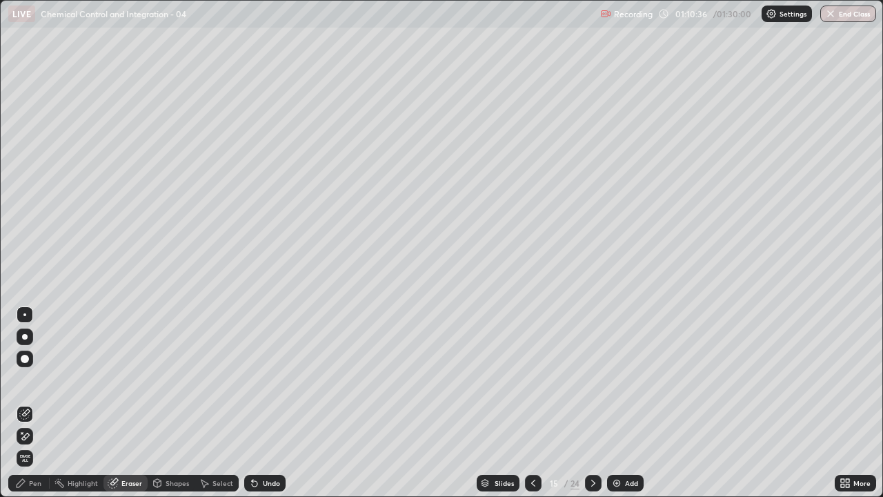
click at [30, 408] on div "Pen" at bounding box center [35, 483] width 12 height 7
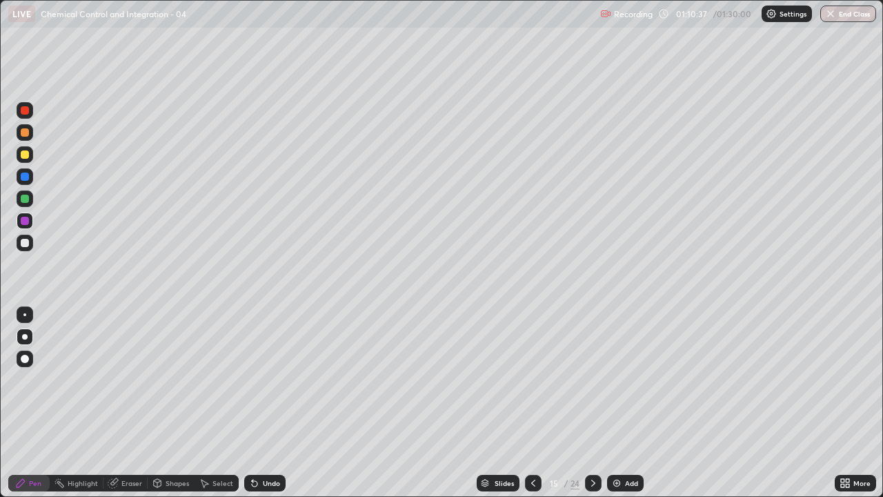
click at [28, 243] on div at bounding box center [25, 243] width 8 height 8
click at [617, 408] on img at bounding box center [616, 482] width 11 height 11
click at [23, 222] on div at bounding box center [25, 221] width 8 height 8
click at [26, 242] on div at bounding box center [25, 243] width 8 height 8
click at [27, 111] on div at bounding box center [25, 110] width 8 height 8
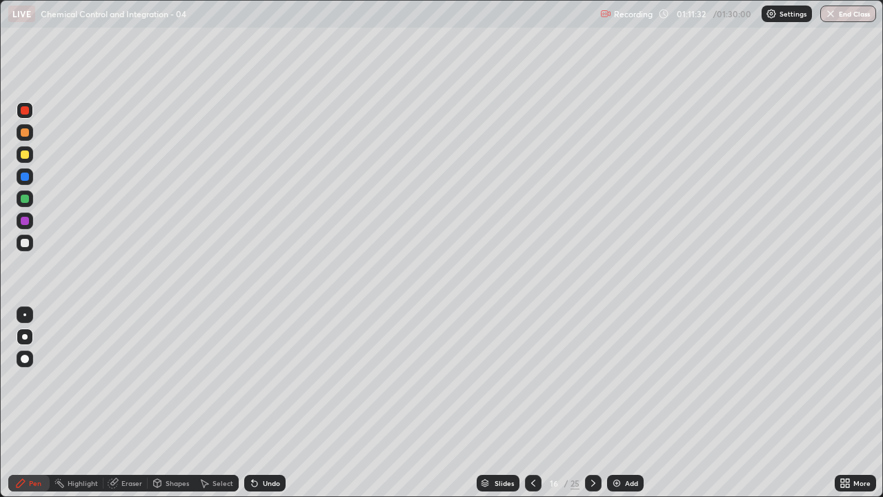
click at [23, 179] on div at bounding box center [25, 176] width 8 height 8
click at [257, 408] on icon at bounding box center [254, 482] width 11 height 11
click at [263, 408] on div "Undo" at bounding box center [271, 483] width 17 height 7
click at [264, 408] on div "Undo" at bounding box center [271, 483] width 17 height 7
click at [26, 199] on div at bounding box center [25, 199] width 8 height 8
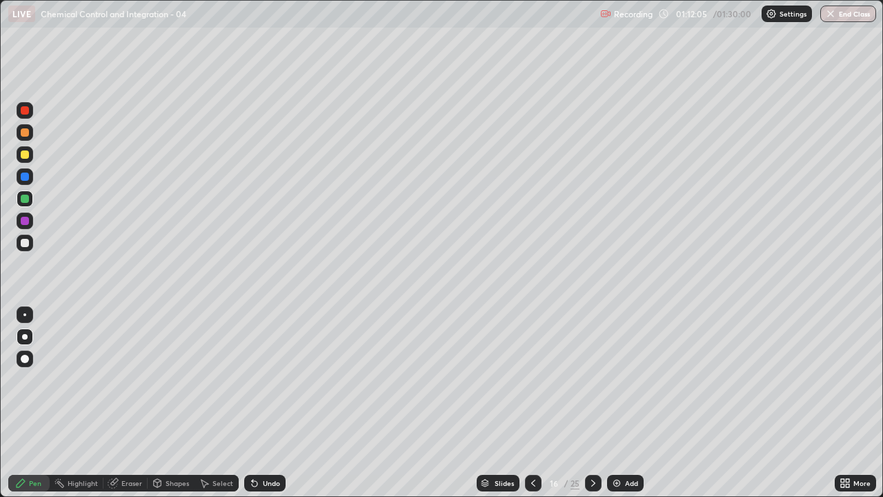
click at [24, 221] on div at bounding box center [25, 221] width 8 height 8
click at [255, 408] on icon at bounding box center [254, 482] width 11 height 11
click at [259, 408] on div "Undo" at bounding box center [264, 483] width 41 height 17
click at [263, 408] on div "Undo" at bounding box center [271, 483] width 17 height 7
click at [25, 241] on div at bounding box center [25, 243] width 8 height 8
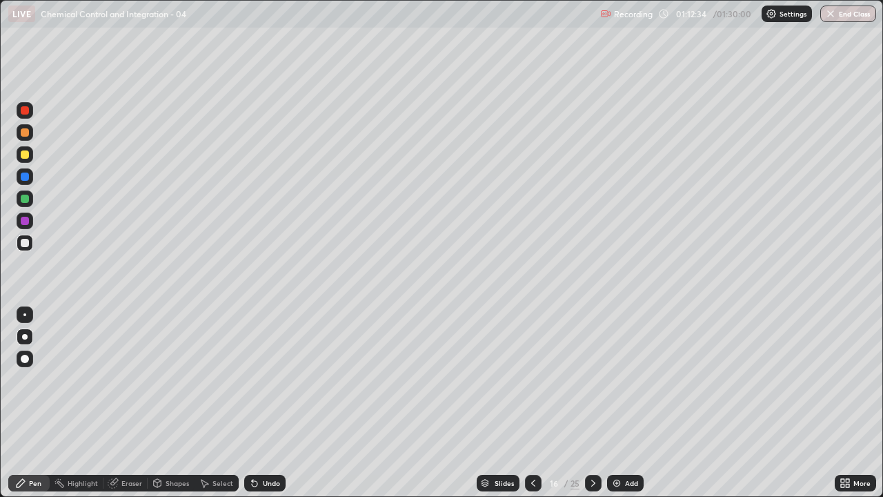
click at [25, 219] on div at bounding box center [25, 221] width 8 height 8
click at [26, 198] on div at bounding box center [25, 199] width 8 height 8
click at [268, 408] on div "Undo" at bounding box center [271, 483] width 17 height 7
click at [272, 408] on div "Undo" at bounding box center [271, 483] width 17 height 7
click at [272, 408] on div "Undo" at bounding box center [264, 483] width 41 height 17
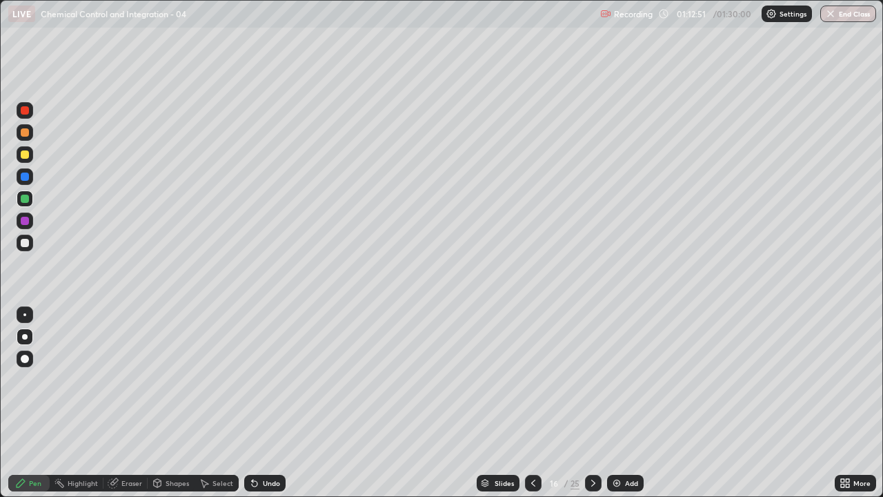
click at [266, 408] on div "Undo" at bounding box center [271, 483] width 17 height 7
click at [263, 408] on div "Undo" at bounding box center [271, 483] width 17 height 7
click at [25, 244] on div at bounding box center [25, 243] width 8 height 8
click at [268, 408] on div "Undo" at bounding box center [271, 483] width 17 height 7
click at [266, 408] on div "Undo" at bounding box center [271, 483] width 17 height 7
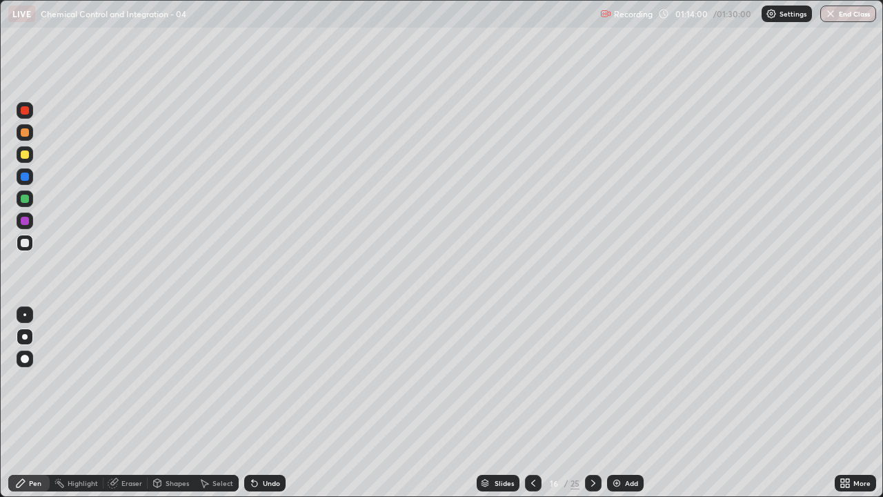
click at [25, 222] on div at bounding box center [25, 221] width 8 height 8
click at [28, 199] on div at bounding box center [25, 199] width 8 height 8
click at [23, 154] on div at bounding box center [25, 154] width 8 height 8
click at [618, 408] on img at bounding box center [616, 482] width 11 height 11
click at [25, 173] on div at bounding box center [25, 176] width 8 height 8
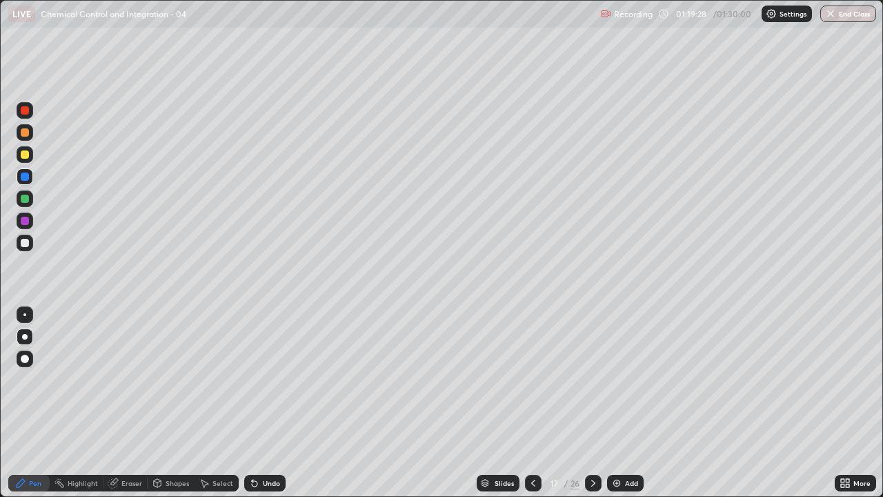
click at [24, 197] on div at bounding box center [25, 199] width 8 height 8
click at [532, 408] on icon at bounding box center [533, 482] width 11 height 11
click at [595, 408] on icon at bounding box center [593, 482] width 11 height 11
click at [26, 244] on div at bounding box center [25, 243] width 8 height 8
click at [25, 222] on div at bounding box center [25, 221] width 8 height 8
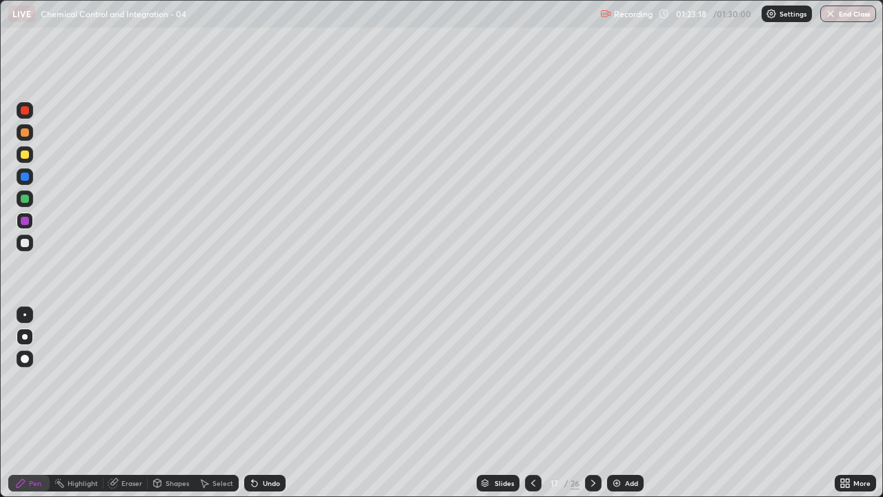
click at [25, 200] on div at bounding box center [25, 199] width 8 height 8
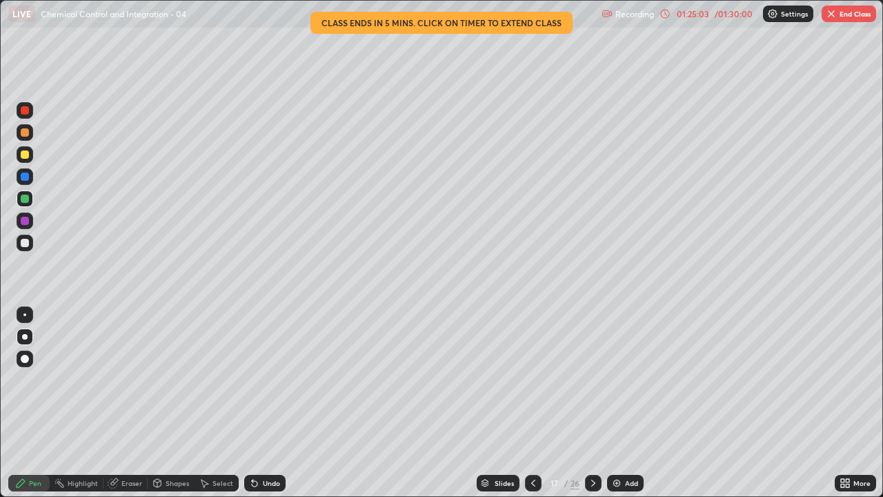
click at [847, 13] on button "End Class" at bounding box center [849, 14] width 55 height 17
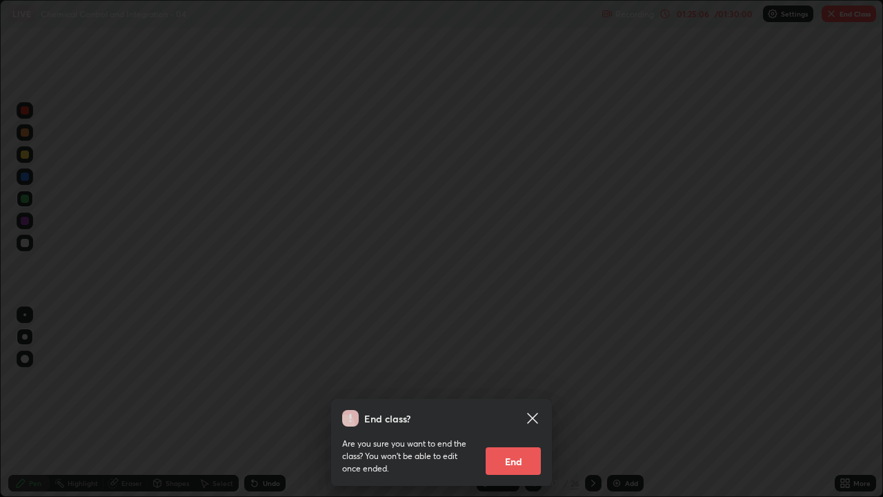
click at [715, 408] on div "End class? Are you sure you want to end the class? You won’t be able to edit on…" at bounding box center [441, 248] width 883 height 497
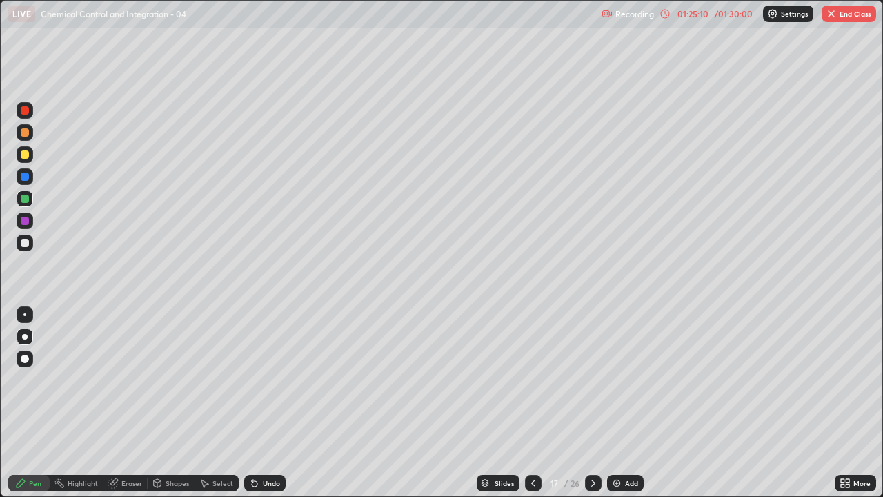
click at [838, 18] on button "End Class" at bounding box center [849, 14] width 55 height 17
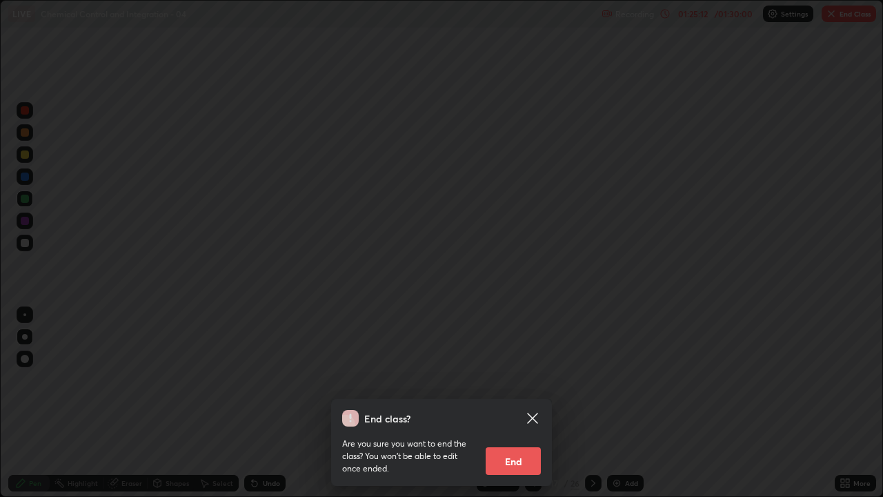
click at [514, 408] on button "End" at bounding box center [513, 461] width 55 height 28
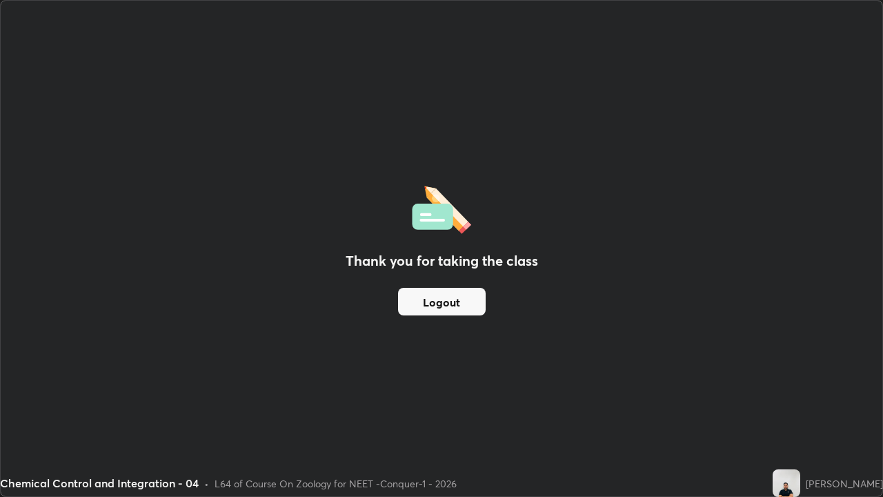
click at [446, 302] on button "Logout" at bounding box center [442, 302] width 88 height 28
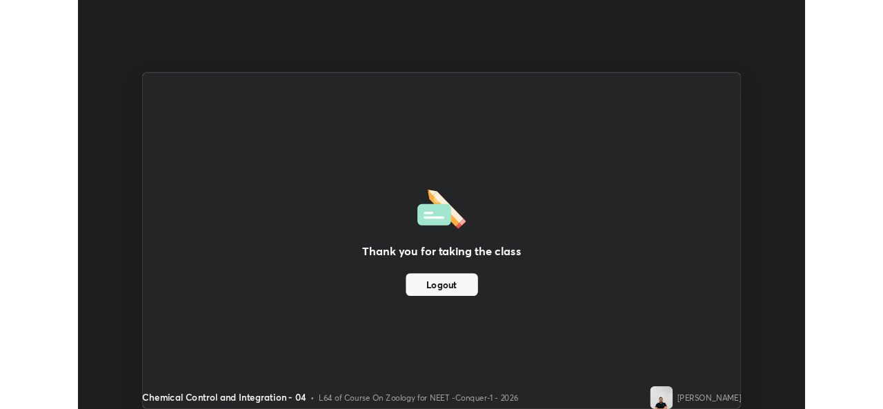
scroll to position [68586, 68112]
